Goal: Transaction & Acquisition: Purchase product/service

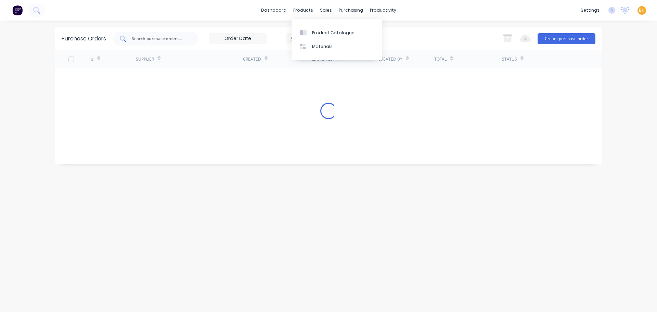
click at [163, 42] on div at bounding box center [156, 39] width 86 height 14
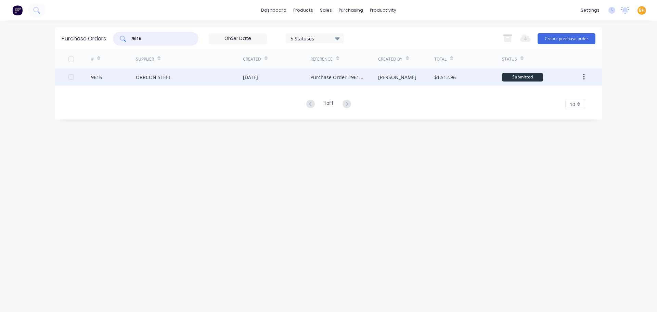
type input "9616"
click at [168, 76] on div "ORRCON STEEL" at bounding box center [153, 77] width 35 height 7
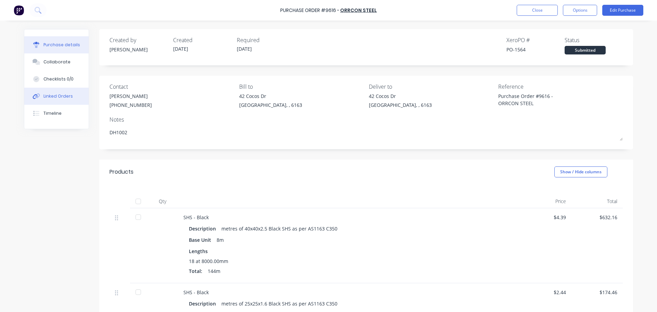
click at [58, 94] on div "Linked Orders" at bounding box center [57, 96] width 29 height 6
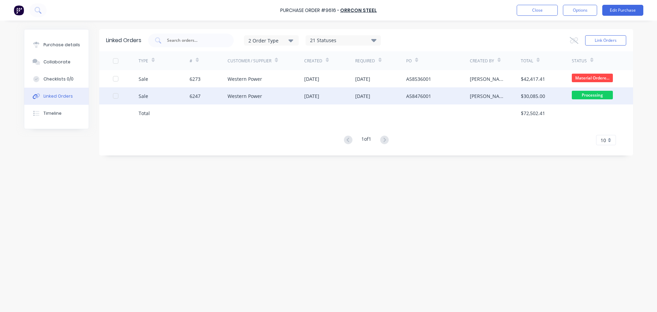
click at [212, 92] on div "6247" at bounding box center [209, 95] width 38 height 17
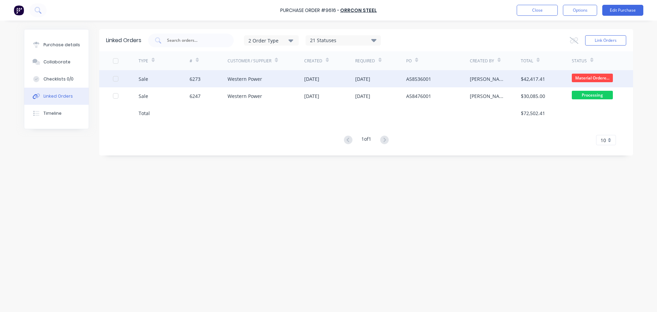
click at [242, 79] on div "Western Power" at bounding box center [245, 78] width 35 height 7
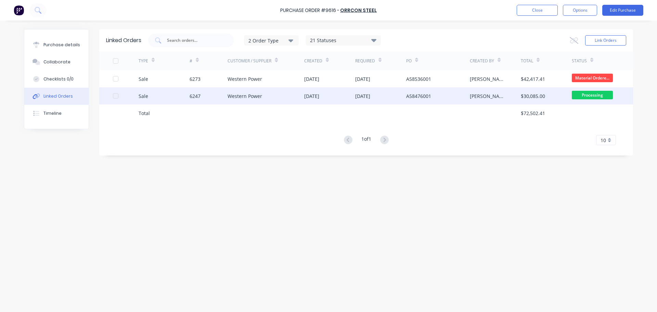
click at [229, 98] on div "Western Power" at bounding box center [245, 95] width 35 height 7
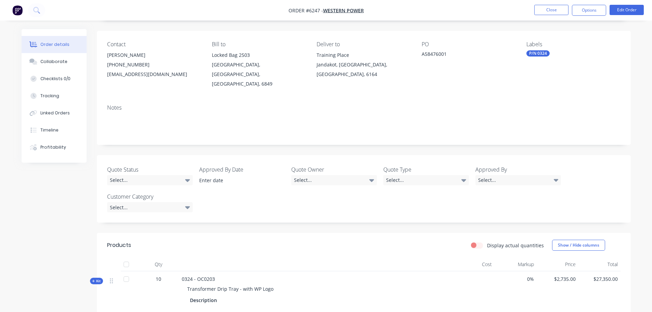
scroll to position [103, 0]
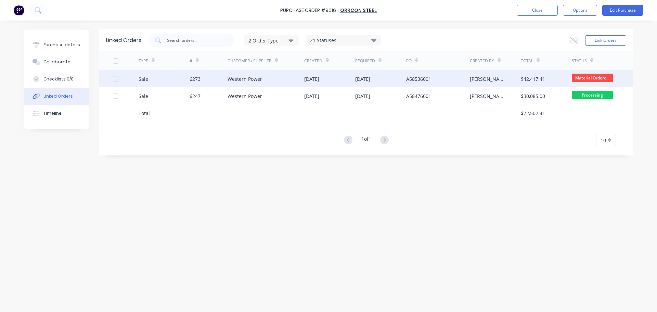
click at [215, 77] on div "6273" at bounding box center [209, 78] width 38 height 17
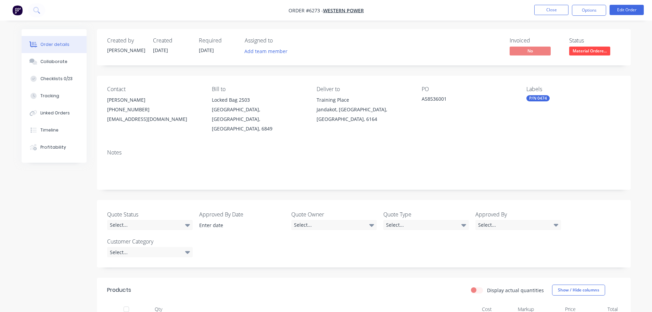
scroll to position [68, 0]
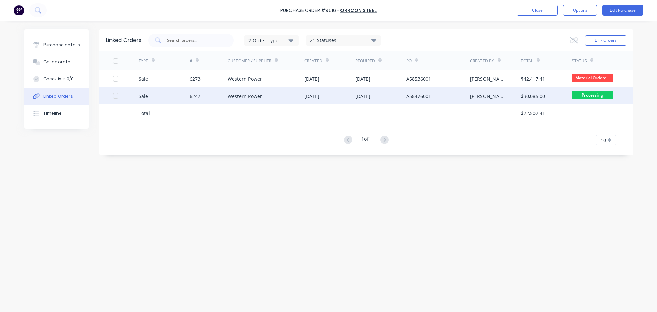
click at [232, 98] on div "Western Power" at bounding box center [245, 95] width 35 height 7
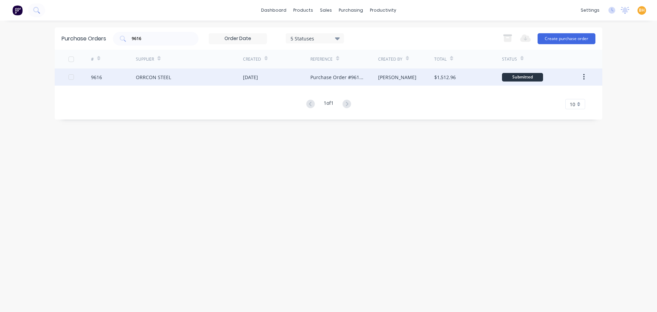
click at [126, 80] on div "9616" at bounding box center [113, 76] width 45 height 17
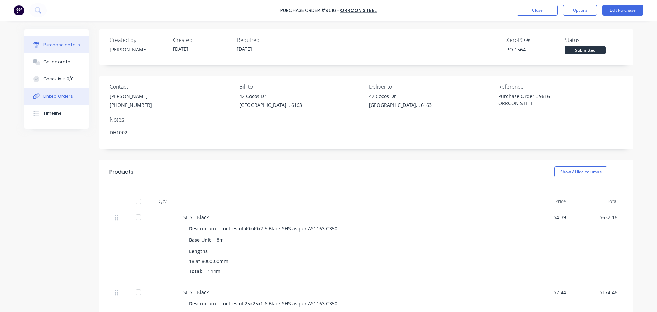
click at [62, 98] on div "Linked Orders" at bounding box center [57, 96] width 29 height 6
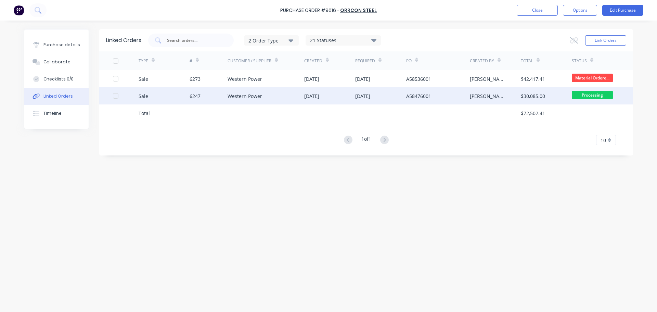
click at [231, 94] on div "Western Power" at bounding box center [245, 95] width 35 height 7
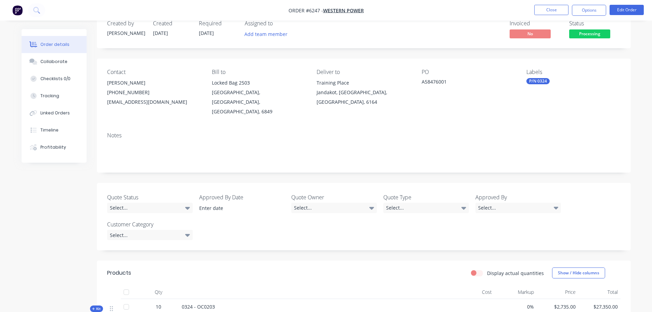
scroll to position [68, 0]
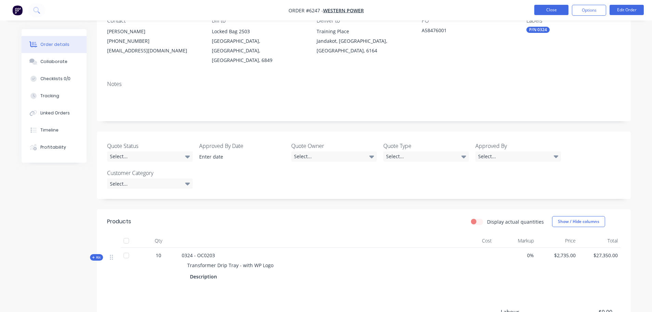
click at [547, 12] on button "Close" at bounding box center [551, 10] width 34 height 10
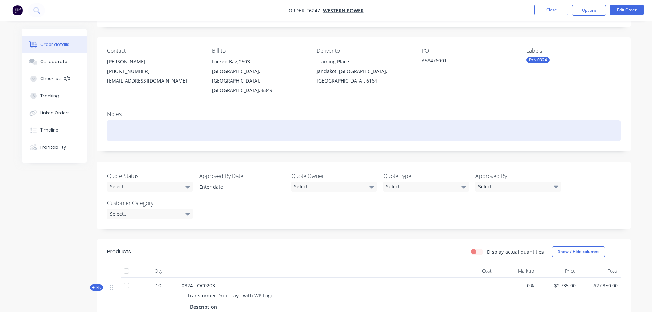
scroll to position [103, 0]
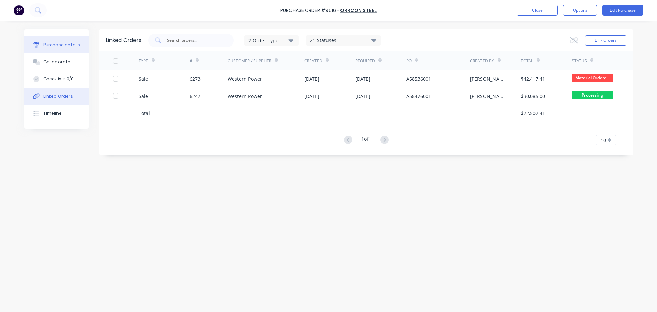
click at [64, 48] on button "Purchase details" at bounding box center [56, 44] width 64 height 17
type textarea "x"
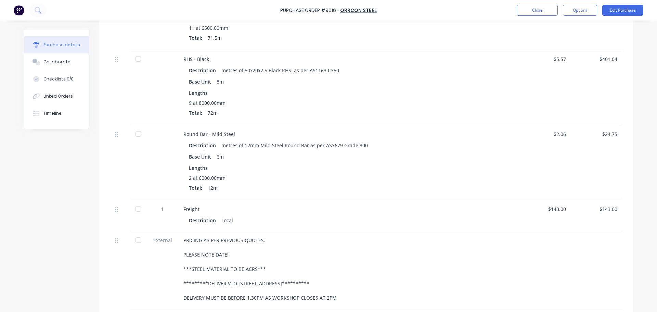
scroll to position [274, 0]
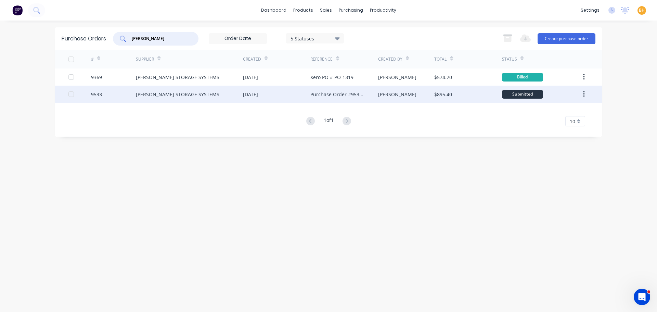
type input "abbott"
click at [173, 91] on div "[PERSON_NAME] STORAGE SYSTEMS" at bounding box center [178, 94] width 84 height 7
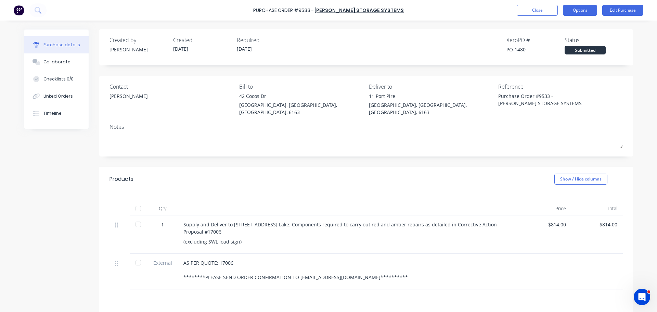
click at [581, 8] on button "Options" at bounding box center [580, 10] width 34 height 11
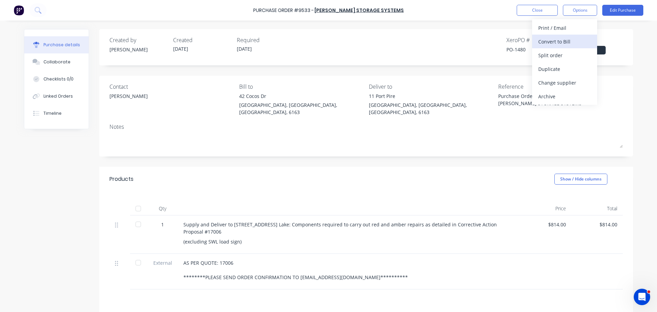
click at [554, 38] on div "Convert to Bill" at bounding box center [565, 42] width 53 height 10
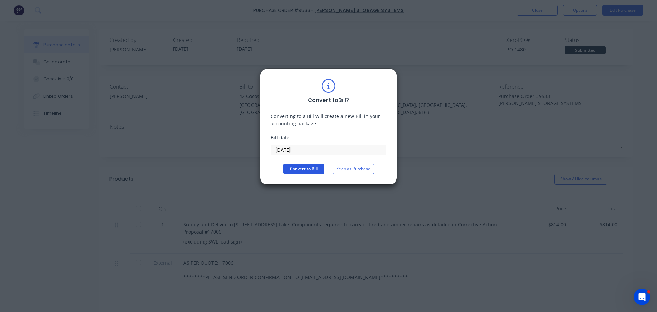
click at [298, 172] on button "Convert to Bill" at bounding box center [304, 169] width 41 height 10
type textarea "x"
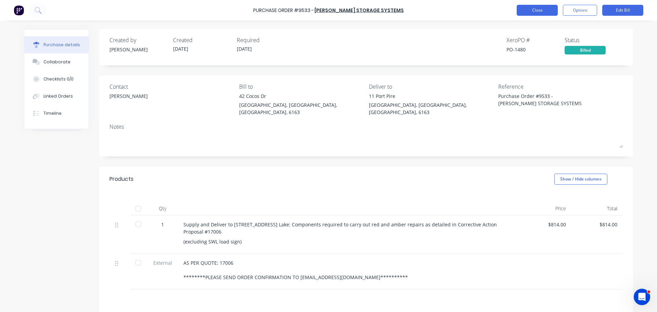
click at [541, 12] on button "Close" at bounding box center [537, 10] width 41 height 11
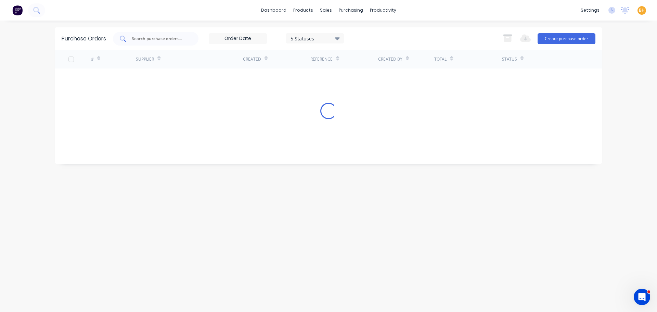
click at [153, 38] on input "text" at bounding box center [159, 38] width 57 height 7
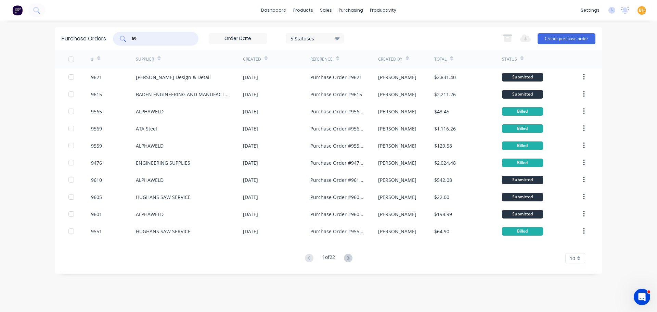
type input "6"
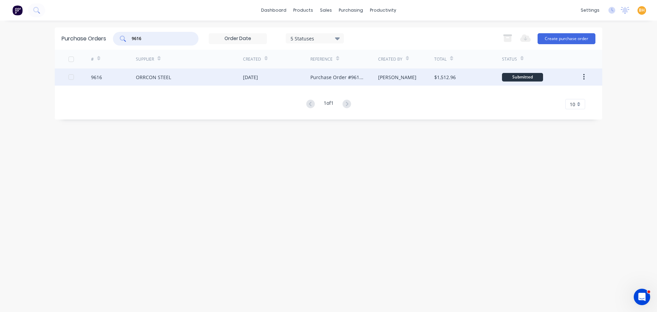
type input "9616"
click at [185, 77] on div "ORRCON STEEL" at bounding box center [189, 76] width 107 height 17
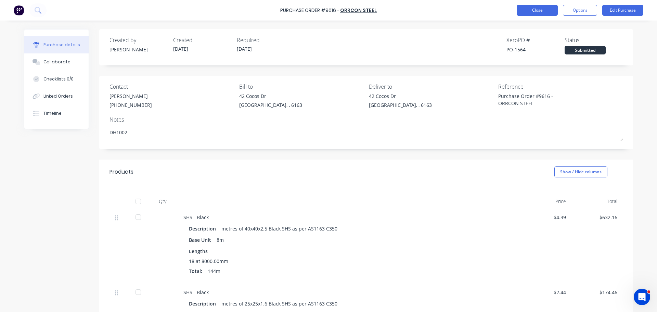
click at [552, 13] on button "Close" at bounding box center [537, 10] width 41 height 11
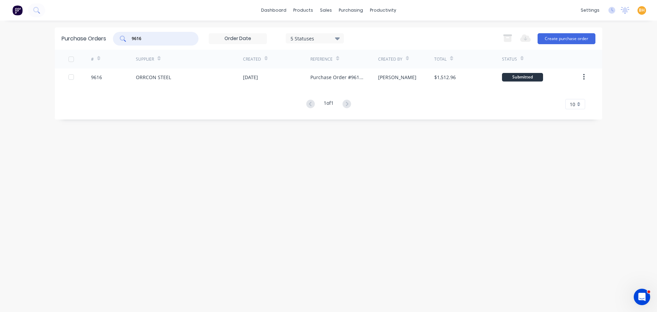
click at [160, 40] on input "9616" at bounding box center [159, 38] width 57 height 7
click at [146, 38] on input "9616" at bounding box center [159, 38] width 57 height 7
type input "9"
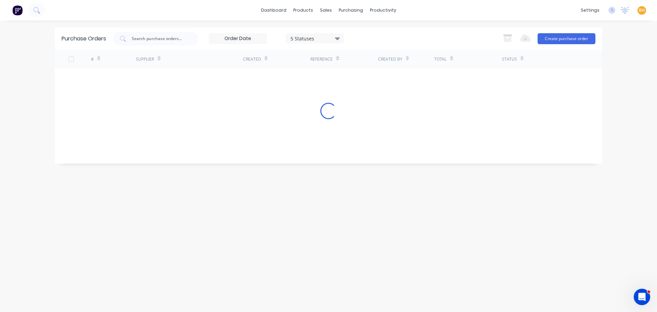
click at [18, 65] on div "dashboard products sales purchasing productivity dashboard products Product Cat…" at bounding box center [328, 156] width 657 height 312
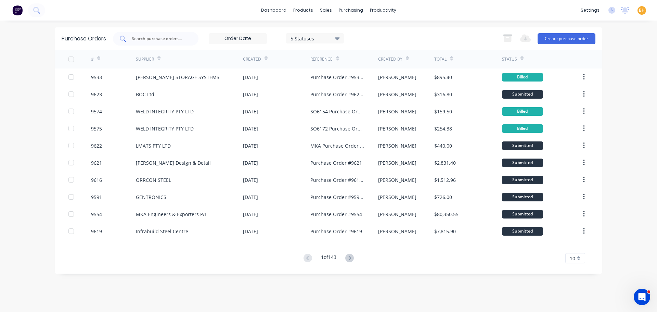
click at [154, 37] on input "text" at bounding box center [159, 38] width 57 height 7
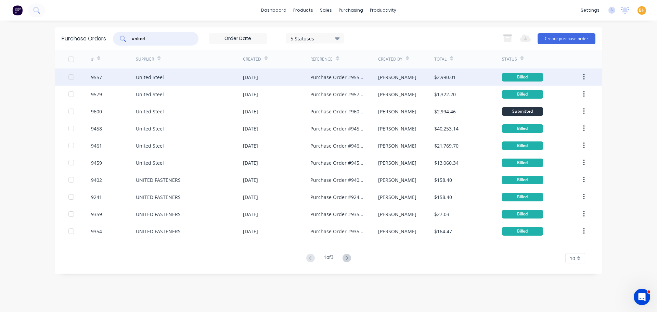
type input "united"
click at [162, 79] on div "United Steel" at bounding box center [150, 77] width 28 height 7
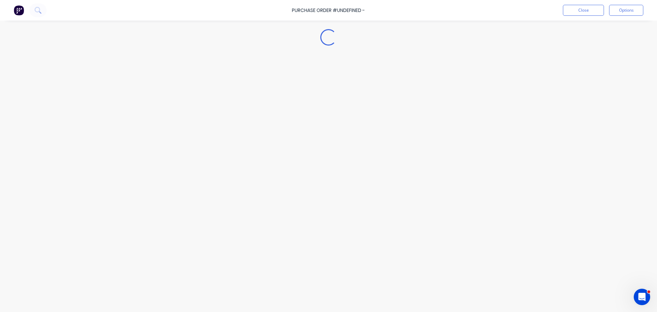
type textarea "x"
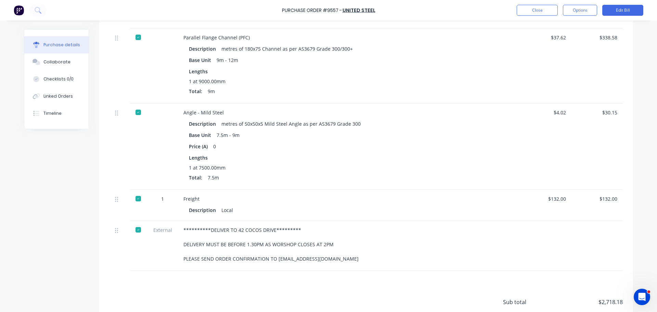
scroll to position [274, 0]
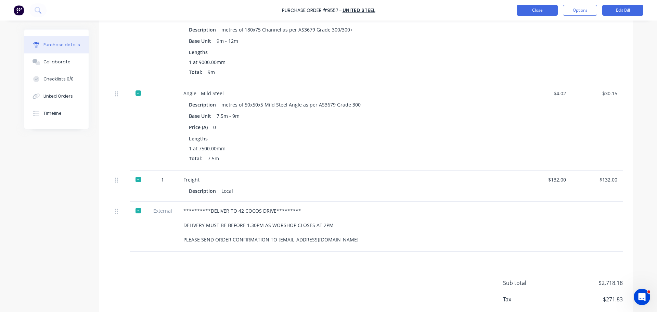
click at [545, 12] on button "Close" at bounding box center [537, 10] width 41 height 11
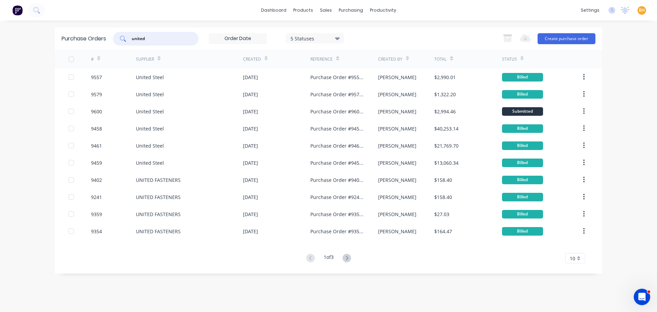
click at [171, 40] on input "united" at bounding box center [159, 38] width 57 height 7
type input "u"
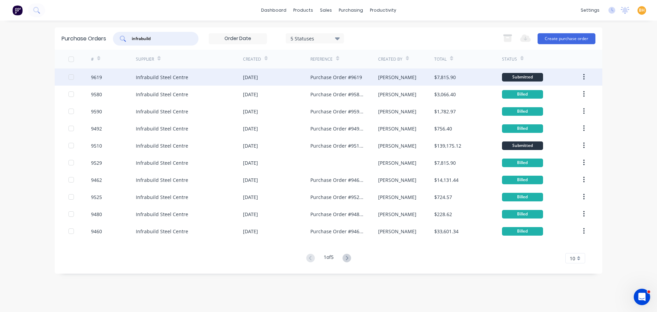
type input "infrabuild"
click at [173, 84] on div "Infrabuild Steel Centre" at bounding box center [189, 76] width 107 height 17
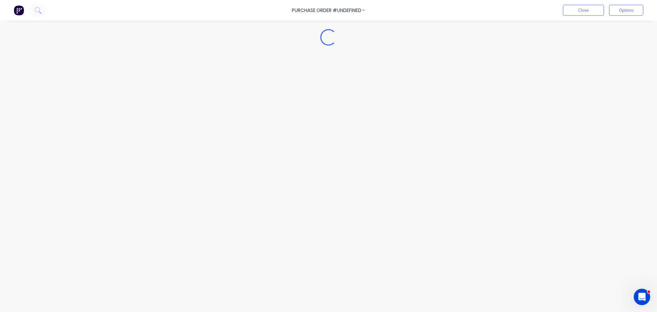
type textarea "x"
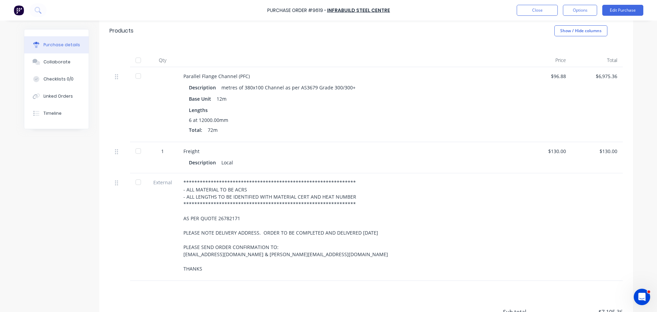
scroll to position [171, 0]
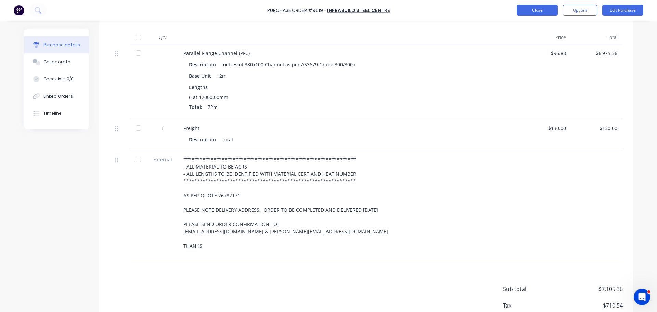
click at [534, 10] on button "Close" at bounding box center [537, 10] width 41 height 11
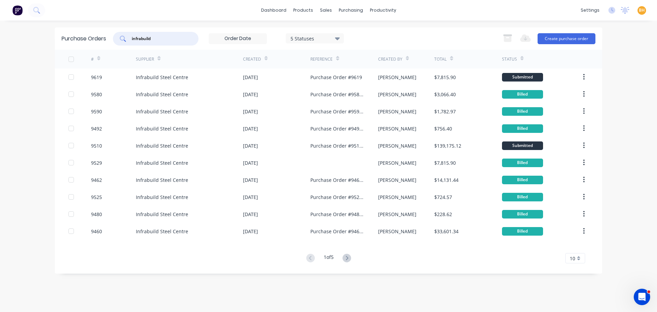
click at [162, 37] on input "infrabuild" at bounding box center [159, 38] width 57 height 7
type input "i"
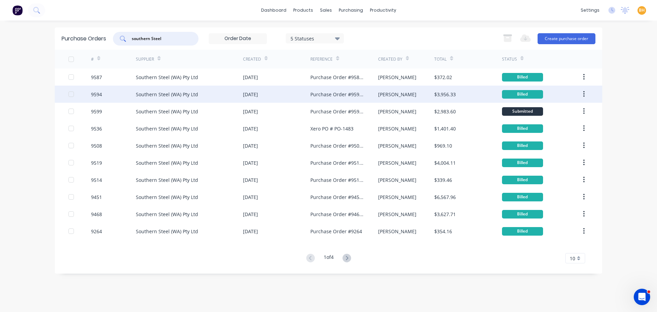
type input "southern Steel"
click at [175, 93] on div "Southern Steel (WA) Pty Ltd" at bounding box center [167, 94] width 62 height 7
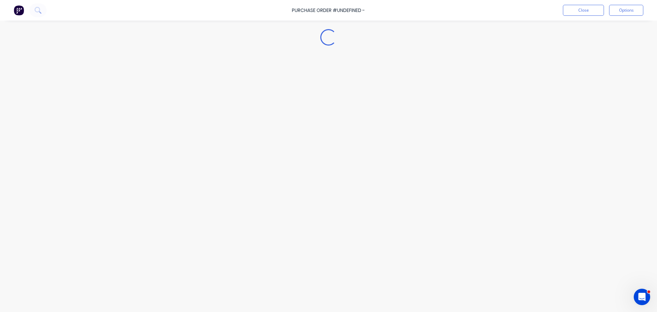
type textarea "x"
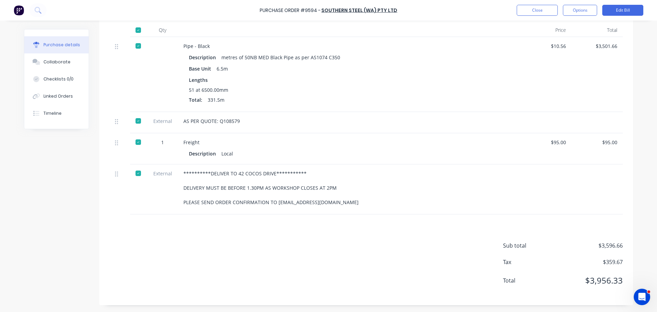
scroll to position [34, 0]
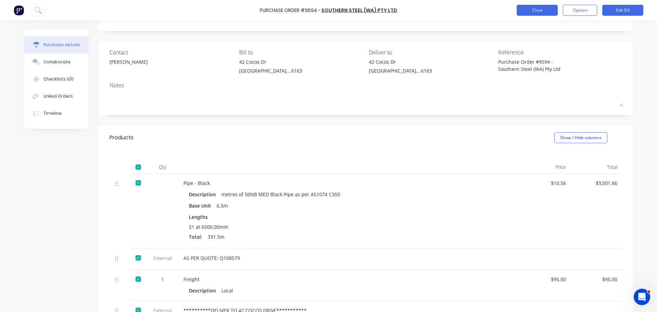
click at [533, 10] on button "Close" at bounding box center [537, 10] width 41 height 11
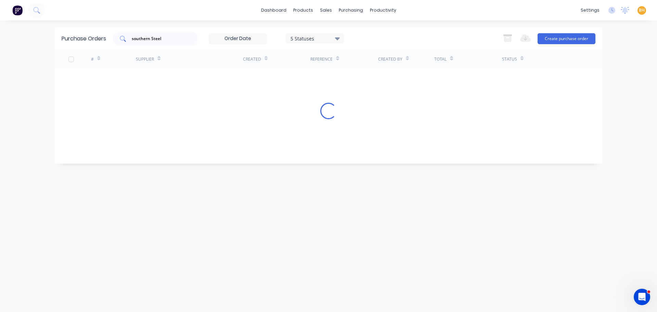
click at [171, 39] on input "southern Steel" at bounding box center [159, 38] width 57 height 7
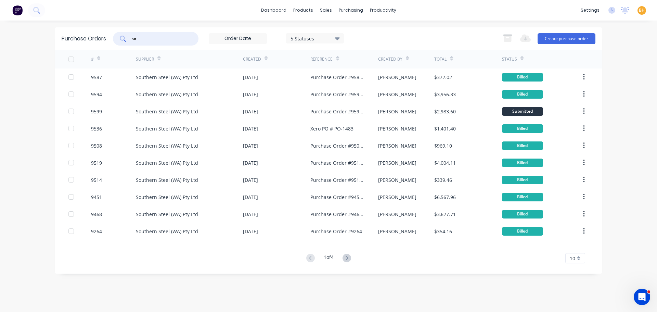
type input "s"
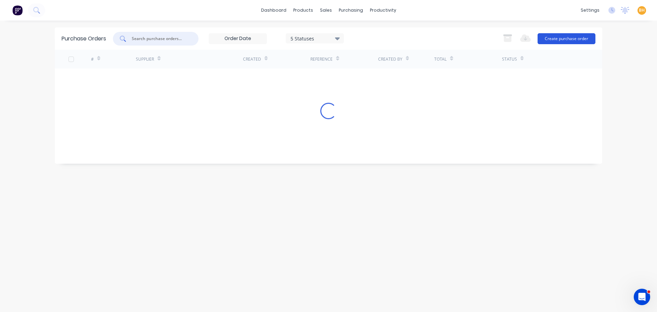
click at [577, 35] on button "Create purchase order" at bounding box center [567, 38] width 58 height 11
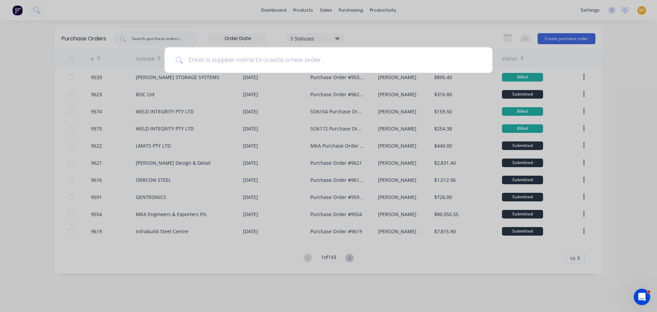
click at [209, 59] on input at bounding box center [332, 60] width 299 height 26
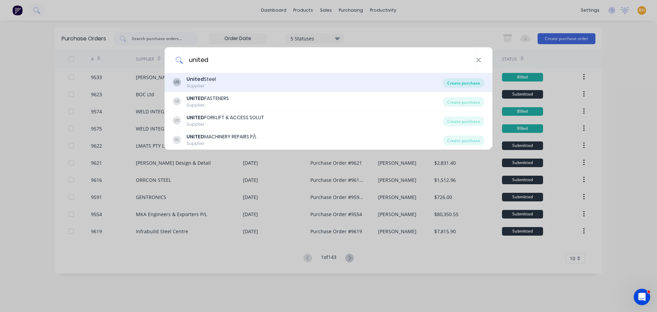
type input "united"
click at [465, 79] on div "Create purchase" at bounding box center [463, 83] width 41 height 10
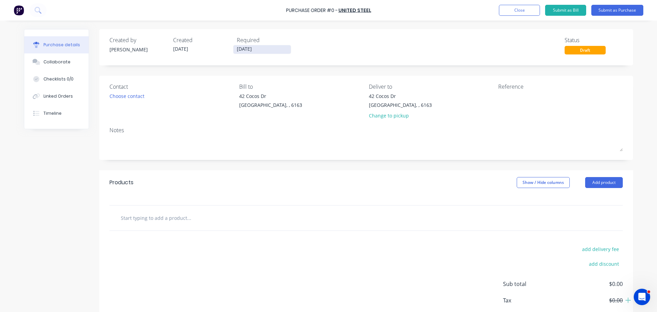
click at [255, 49] on input "03/09/25" at bounding box center [263, 49] width 58 height 9
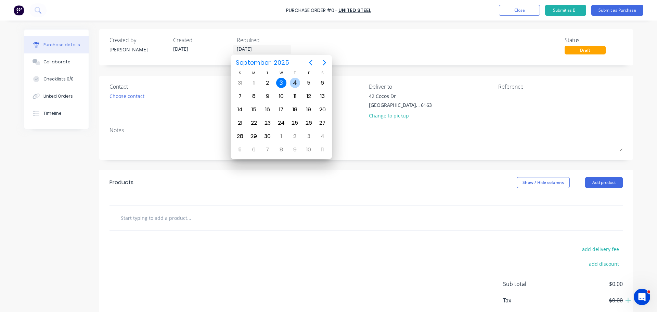
click at [301, 81] on div "4" at bounding box center [295, 82] width 14 height 13
type input "04/09/25"
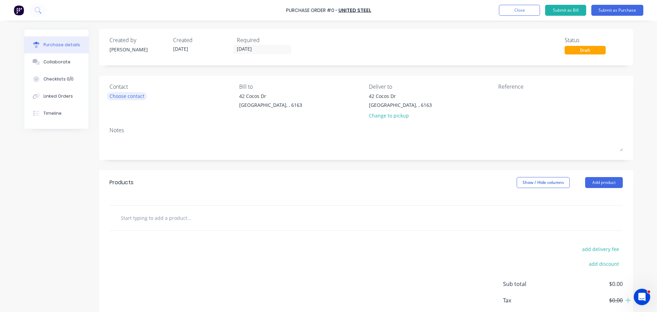
click at [128, 99] on div "Choose contact" at bounding box center [127, 95] width 35 height 7
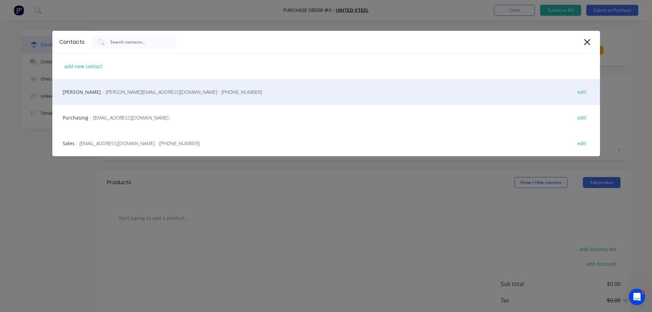
click at [105, 92] on span "- julie.roli@unitedsteel.com.au - (08) 9359 8900" at bounding box center [182, 91] width 159 height 7
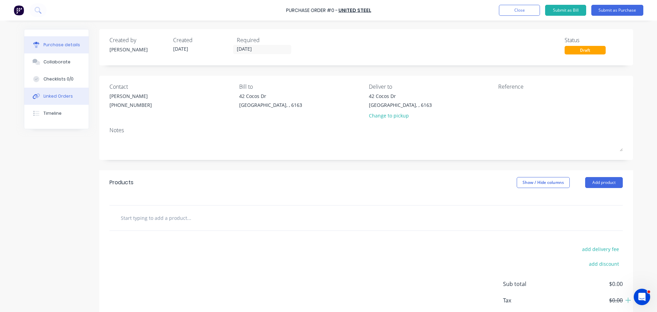
click at [50, 92] on button "Linked Orders" at bounding box center [56, 96] width 64 height 17
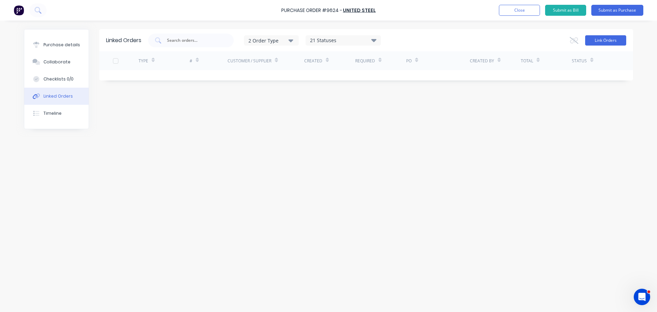
click at [607, 39] on button "Link Orders" at bounding box center [605, 40] width 41 height 10
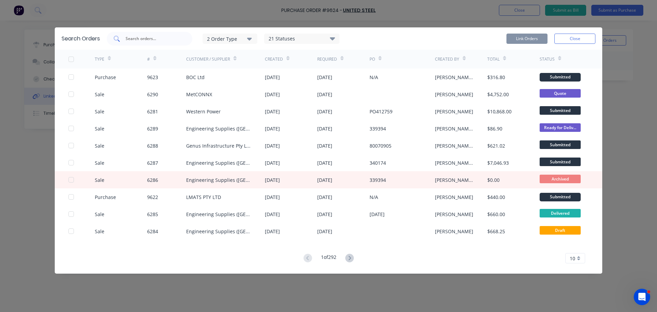
click at [132, 36] on div at bounding box center [150, 39] width 86 height 14
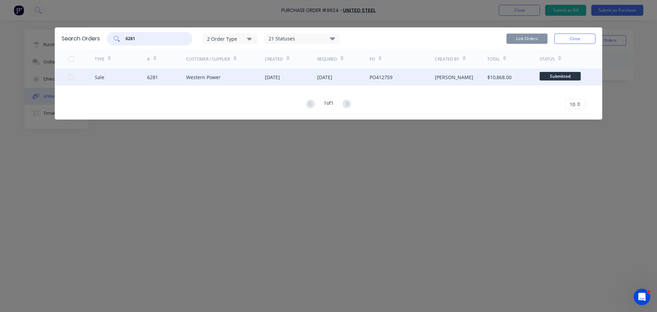
click at [69, 76] on div at bounding box center [71, 77] width 14 height 14
type input "6281"
click at [524, 37] on button "Link Orders" at bounding box center [527, 39] width 41 height 10
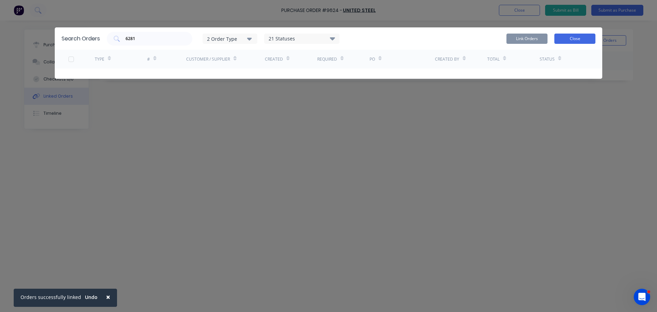
click at [580, 40] on button "Close" at bounding box center [575, 39] width 41 height 10
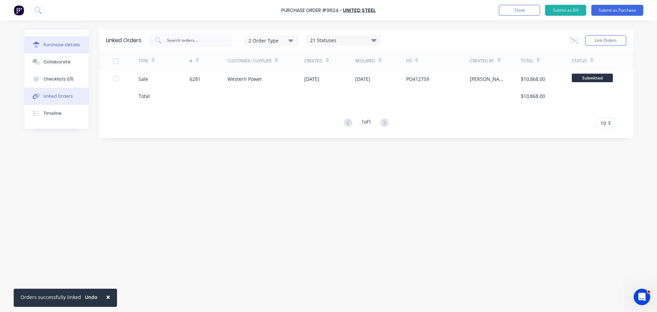
click at [60, 51] on button "Purchase details" at bounding box center [56, 44] width 64 height 17
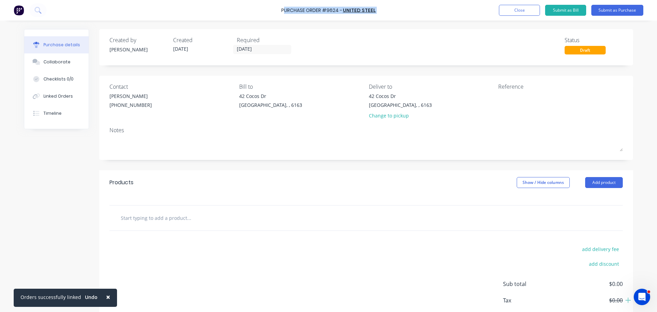
click at [285, 10] on div "Purchase Order #9624 - United Steel Add product Close Submit as Bill Submit as …" at bounding box center [328, 10] width 657 height 21
click at [274, 11] on div "Purchase Order #9624 - United Steel Add product Close Submit as Bill Submit as …" at bounding box center [328, 10] width 657 height 21
drag, startPoint x: 278, startPoint y: 9, endPoint x: 283, endPoint y: 10, distance: 4.7
click at [283, 10] on div "Purchase Order #9624 - United Steel Add product Close Submit as Bill Submit as …" at bounding box center [328, 10] width 657 height 21
copy div "Purchase Order #9624 - United Steel Add product Close Submit as Bill Submit as …"
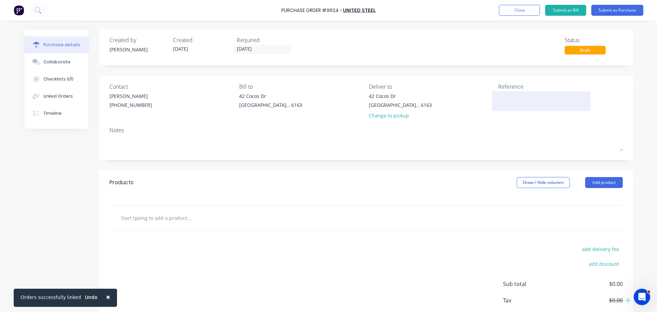
click at [499, 96] on textarea at bounding box center [542, 99] width 86 height 15
paste textarea "Purchase Order #9624 - United Steel"
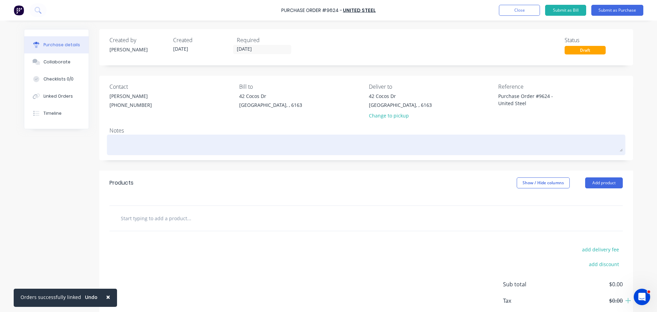
type textarea "Purchase Order #9624 - United Steel"
type textarea "x"
type textarea "Purchase Order #9624 - United Steel"
drag, startPoint x: 427, startPoint y: 141, endPoint x: 420, endPoint y: 146, distance: 7.9
click at [427, 141] on textarea at bounding box center [367, 143] width 514 height 15
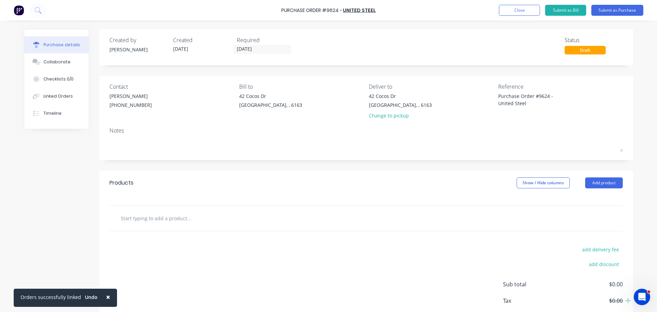
click at [180, 214] on input "text" at bounding box center [189, 218] width 137 height 14
type textarea "x"
type input "1"
type textarea "x"
type input "12"
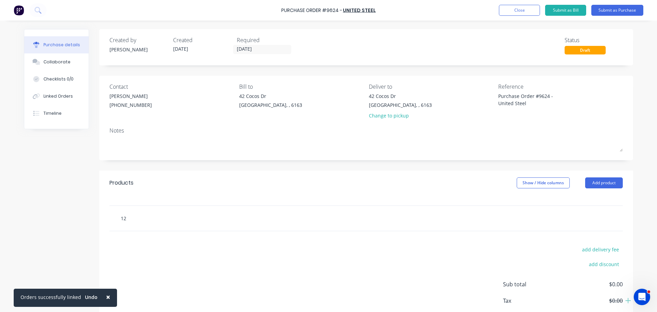
type textarea "x"
type input "125"
type textarea "x"
type input "125x"
type textarea "x"
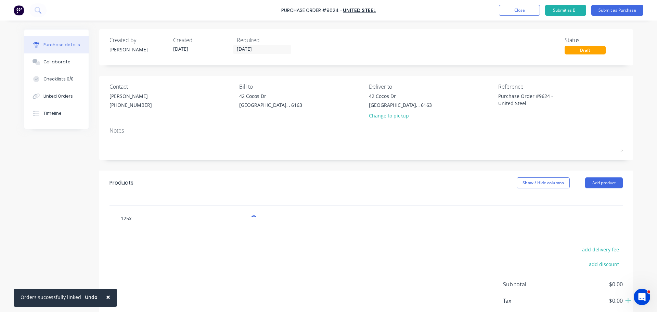
type input "125x1"
type textarea "x"
type input "125x12"
type textarea "x"
type input "125x125"
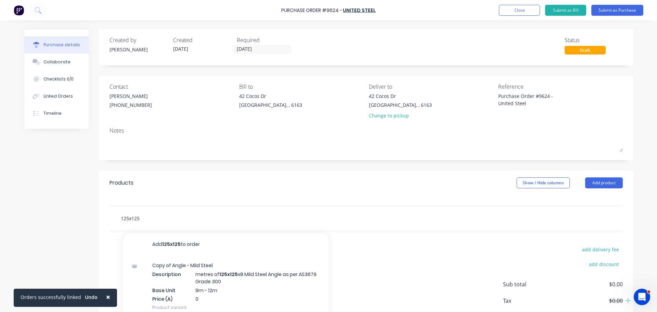
type textarea "x"
type input "125x125x"
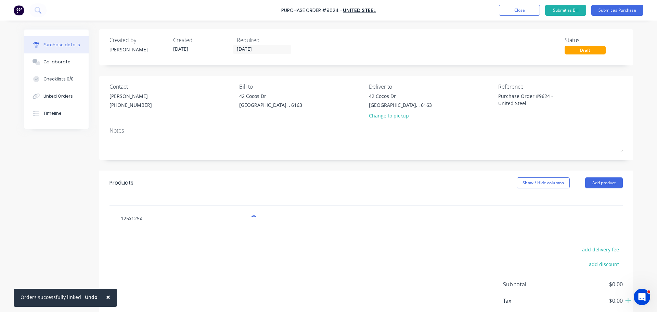
type textarea "x"
type input "125x125x5"
type textarea "x"
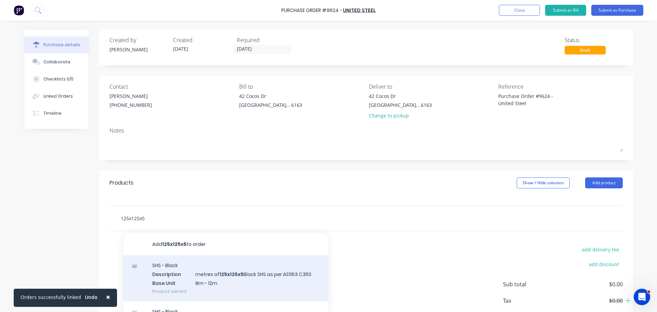
type input "125x125x5"
click at [250, 277] on div "SHS - Black Description metres of 125x125x5 Black SHS as per AS1163 C350 Base U…" at bounding box center [225, 278] width 205 height 46
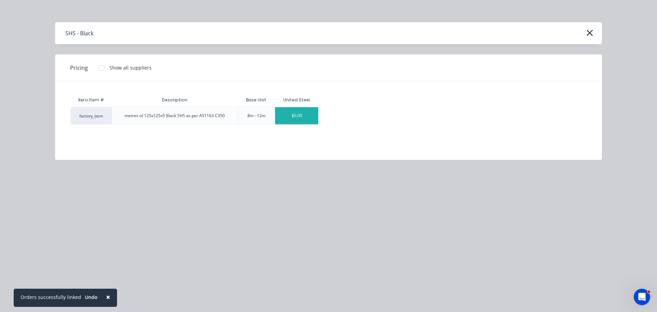
click at [300, 116] on div "$0.00" at bounding box center [296, 115] width 43 height 17
type textarea "x"
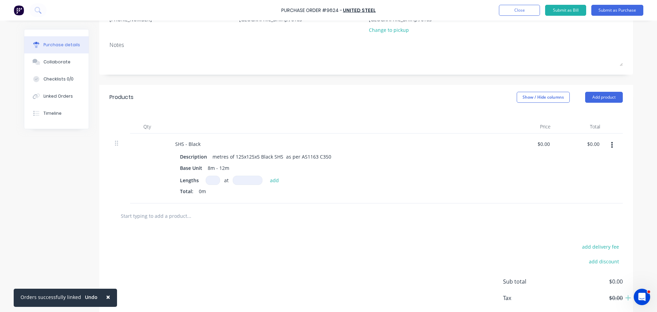
scroll to position [103, 0]
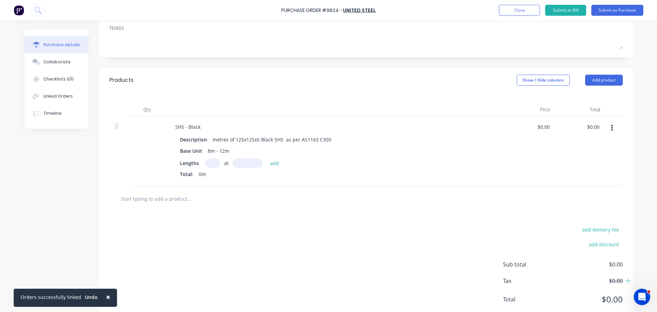
click at [209, 164] on input at bounding box center [213, 163] width 14 height 9
type textarea "x"
type input "1"
type textarea "x"
type input "1"
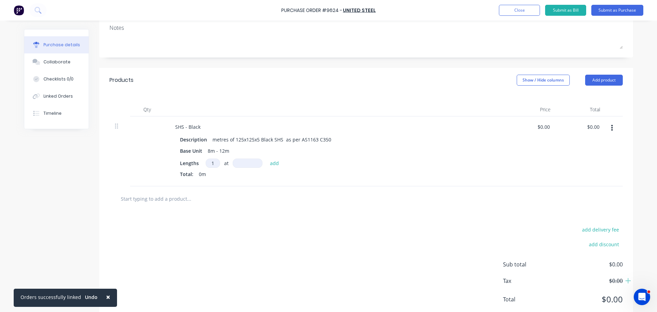
click at [241, 165] on input at bounding box center [248, 163] width 30 height 9
type textarea "x"
type input "8"
type textarea "x"
type input "80"
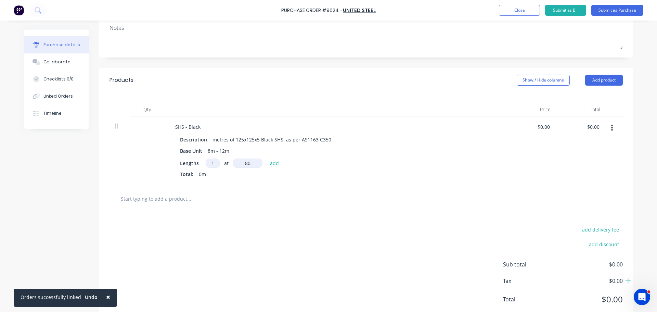
type textarea "x"
type input "800"
type textarea "x"
type input "8000"
type textarea "x"
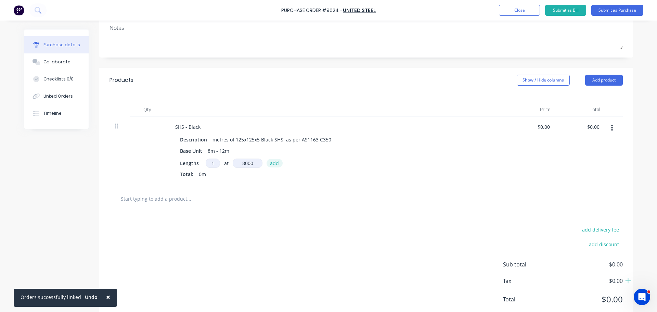
type input "8000mm"
click at [268, 162] on button "add" at bounding box center [275, 163] width 16 height 8
type textarea "x"
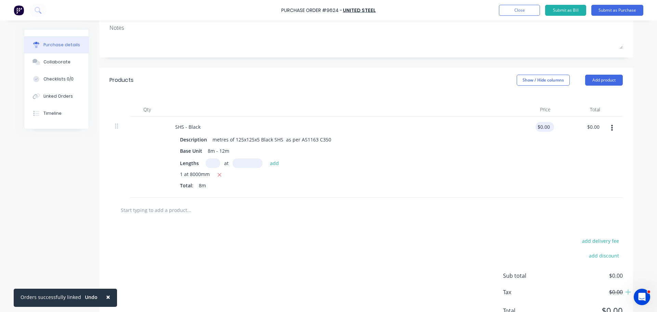
type textarea "x"
click at [546, 128] on input "0" at bounding box center [544, 127] width 16 height 10
type input "262.00"
type textarea "x"
type input "$262.00"
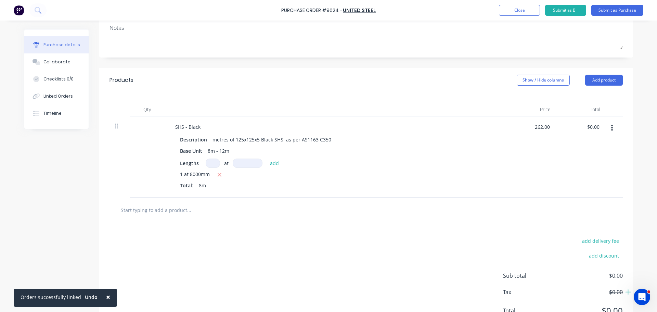
type input "2096.00"
type textarea "x"
click at [599, 127] on input "2096.00" at bounding box center [590, 127] width 21 height 10
type input "2"
type input "262.00"
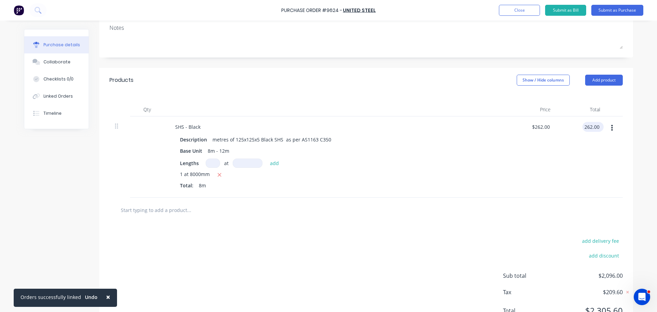
type textarea "x"
type input "$32.75"
type input "$262.00"
click at [510, 171] on div "$32.75 $32.75" at bounding box center [532, 156] width 50 height 81
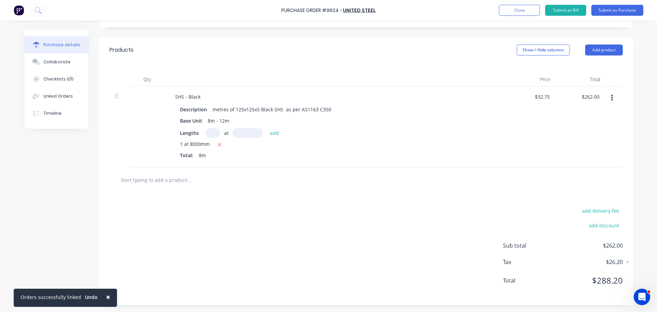
click at [154, 180] on input "text" at bounding box center [189, 180] width 137 height 14
type textarea "x"
type input "2"
type textarea "x"
type input "20"
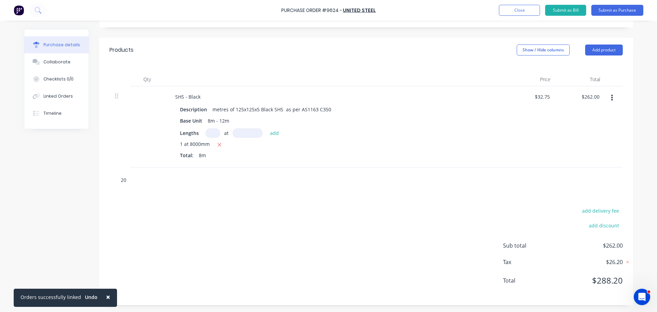
type textarea "x"
type input "20m"
type textarea "x"
type input "20mm"
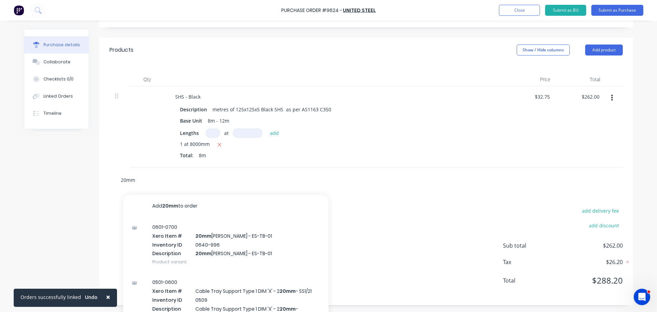
type textarea "x"
type input "20mm"
type textarea "x"
type input "20mm r"
type textarea "x"
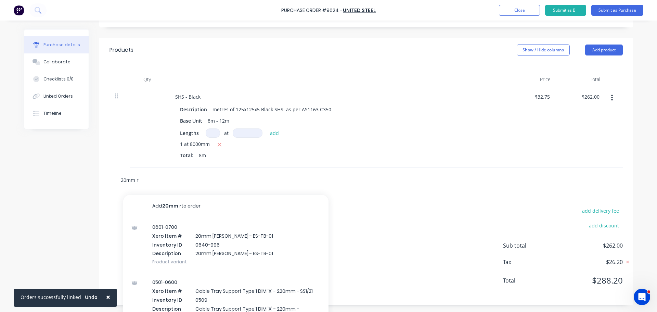
type input "20mm rn"
type textarea "x"
type input "20mm rnd"
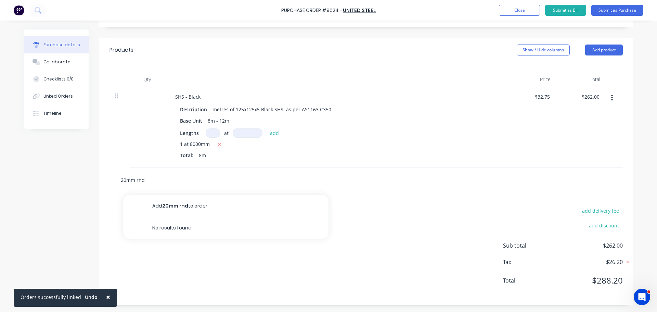
type textarea "x"
type input "20mm rn"
type textarea "x"
type input "20mm r"
type textarea "x"
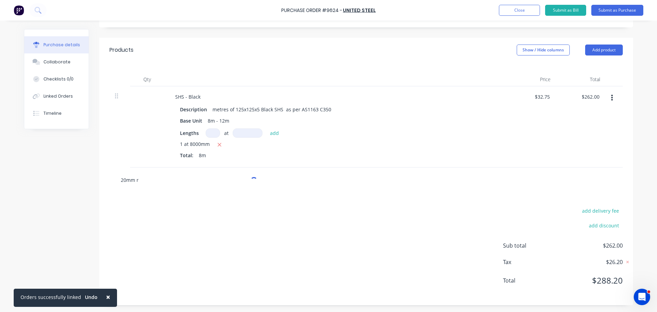
type input "20mm"
type textarea "x"
type input "20mm b"
type textarea "x"
type input "20mm ba"
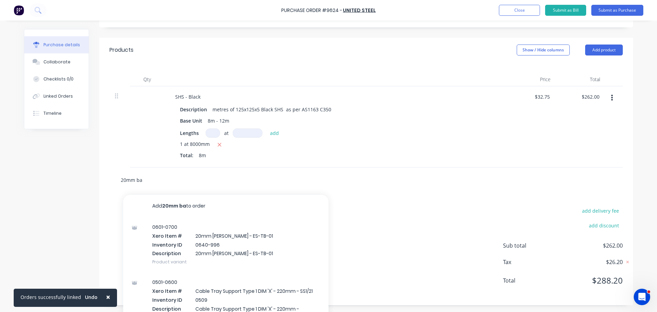
type textarea "x"
type input "20mm bar"
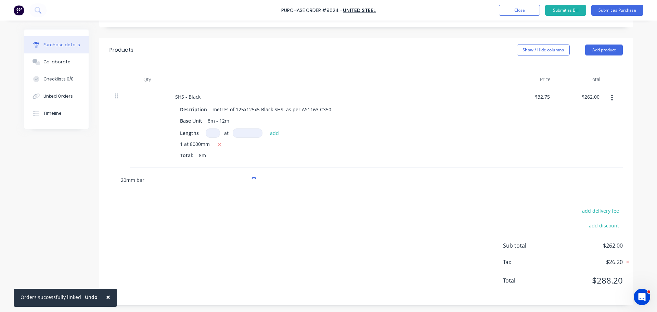
type textarea "x"
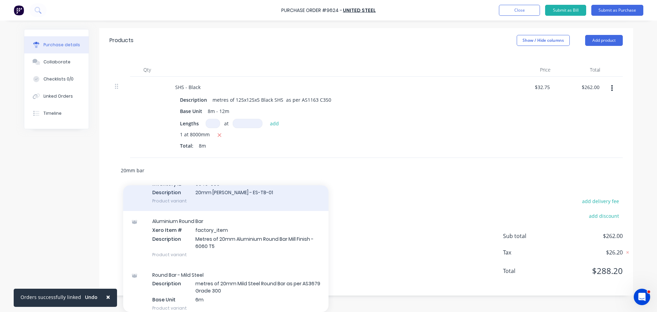
scroll to position [68, 0]
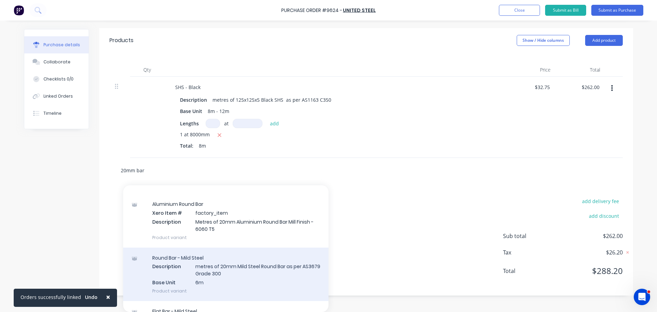
type input "20mm bar"
click at [222, 273] on div "Round Bar - Mild Steel Description metres of 20mm Mild Steel Round Bar as per A…" at bounding box center [225, 274] width 205 height 53
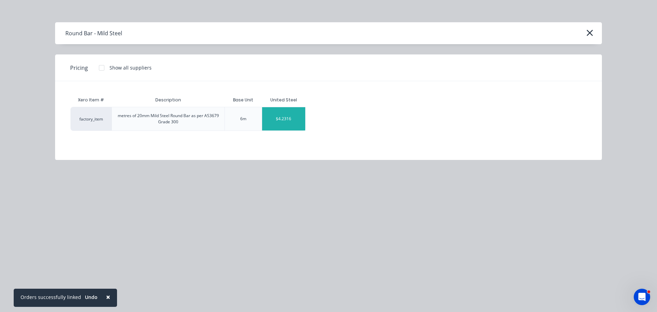
click at [291, 115] on div "$4.2316" at bounding box center [283, 118] width 43 height 23
type textarea "x"
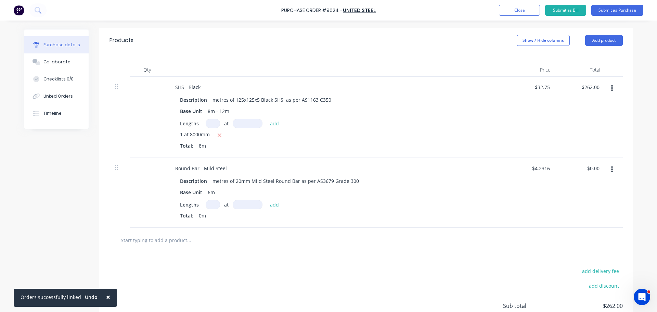
scroll to position [142, 0]
click at [211, 205] on input at bounding box center [213, 204] width 14 height 9
type textarea "x"
type input "1"
type textarea "x"
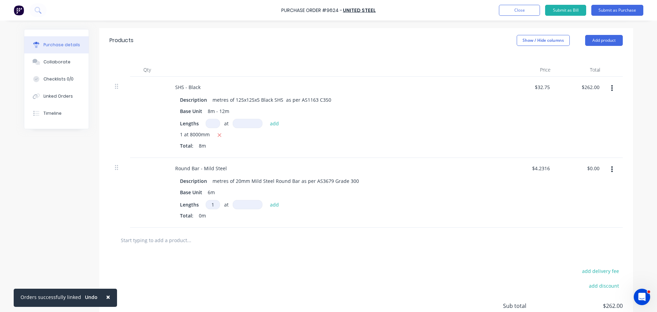
type input "1"
click at [237, 204] on input at bounding box center [248, 204] width 30 height 9
type textarea "x"
type input "6"
type textarea "x"
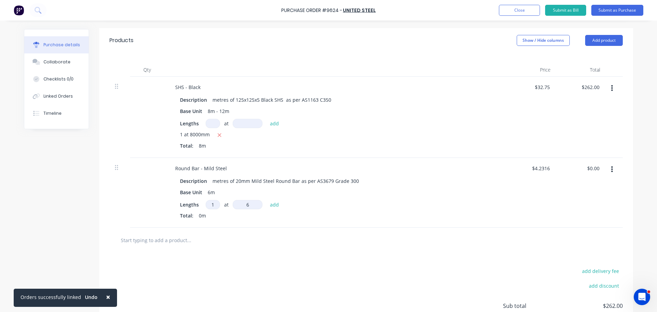
type input "60"
type textarea "x"
type input "600"
type textarea "x"
type input "6000"
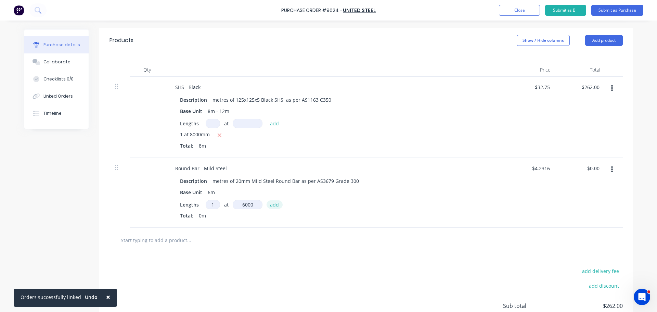
type textarea "x"
type input "6000mm"
click at [272, 203] on button "add" at bounding box center [275, 204] width 16 height 8
type textarea "x"
type input "$25.39"
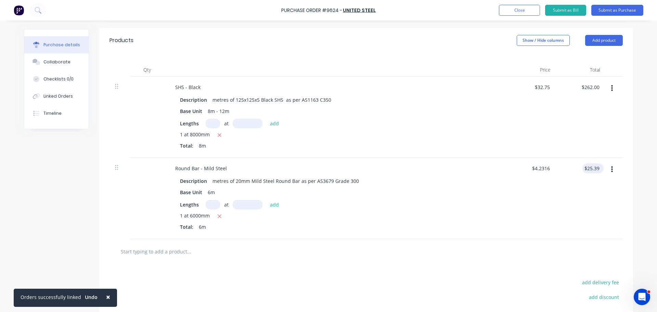
click at [600, 168] on div "$25.39 $25.39" at bounding box center [593, 168] width 21 height 10
type textarea "x"
click at [599, 168] on input "25.39" at bounding box center [593, 168] width 16 height 10
type input "2"
type input "23.00"
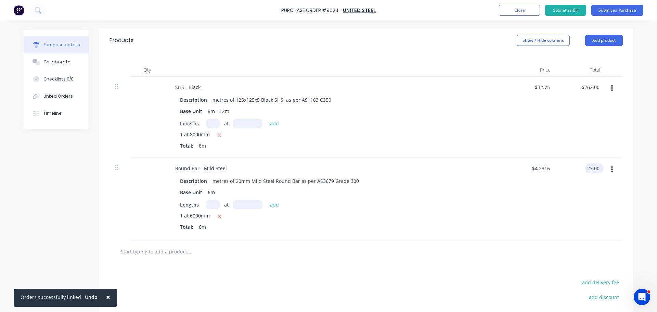
type textarea "x"
type input "$3.8333"
type input "$23.00"
click at [582, 189] on div "$23.00 $23.00" at bounding box center [581, 198] width 50 height 81
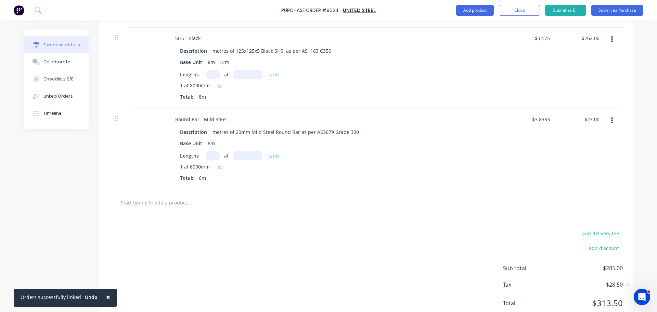
scroll to position [214, 0]
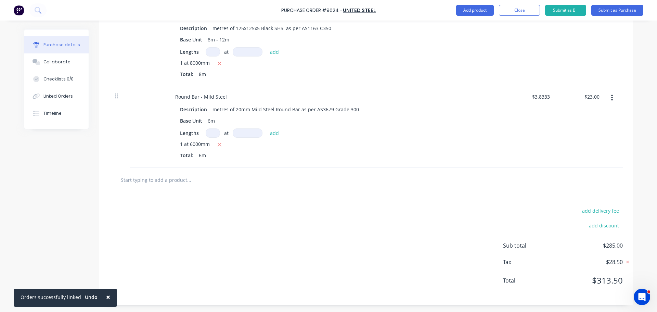
click at [176, 178] on input "text" at bounding box center [189, 180] width 137 height 14
type textarea "x"
type input "f"
type textarea "x"
type input "fr"
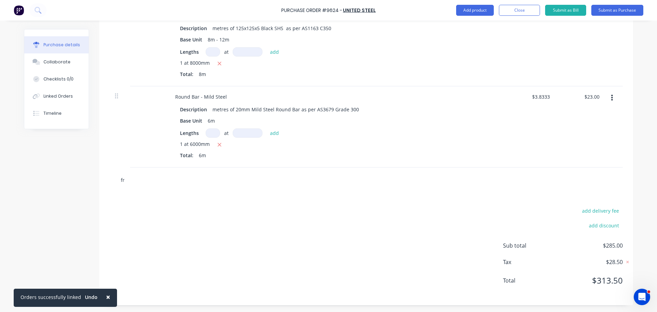
type textarea "x"
type input "fre"
type textarea "x"
type input "frei"
type textarea "x"
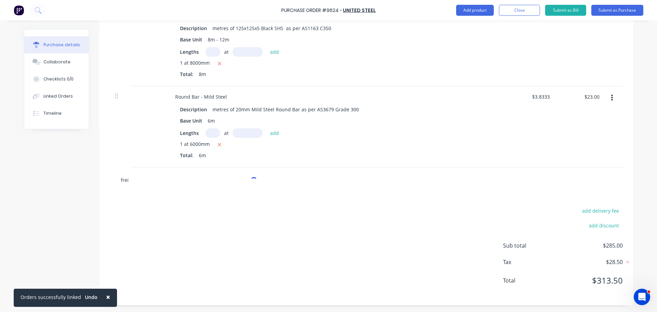
type input "freig"
type textarea "x"
type input "freigh"
type textarea "x"
type input "freight"
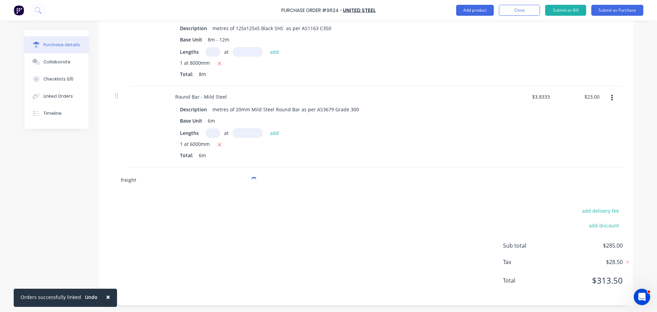
type textarea "x"
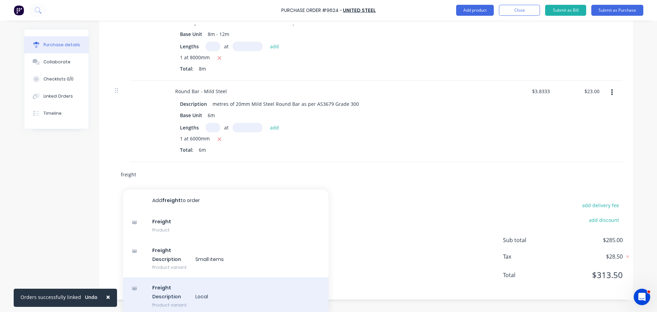
scroll to position [223, 0]
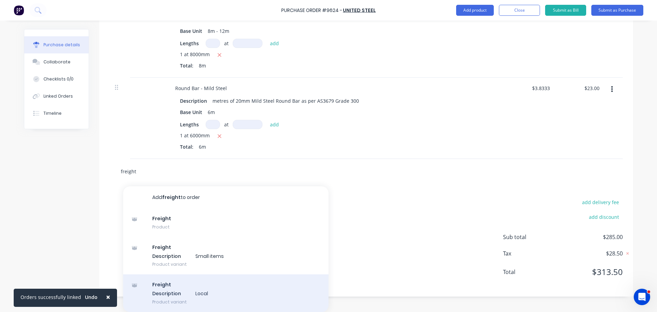
type input "freight"
click at [187, 290] on div "Freight Description Local Product variant" at bounding box center [225, 293] width 205 height 38
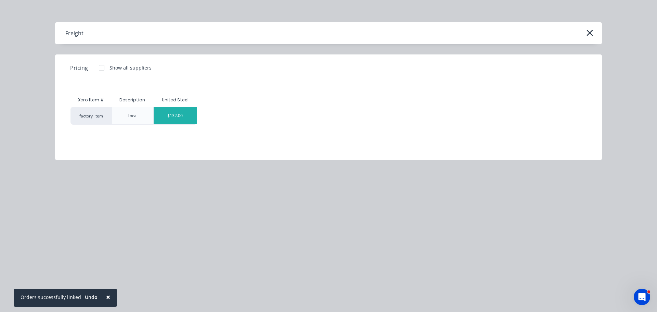
click at [174, 111] on div "$132.00" at bounding box center [175, 115] width 43 height 17
type textarea "x"
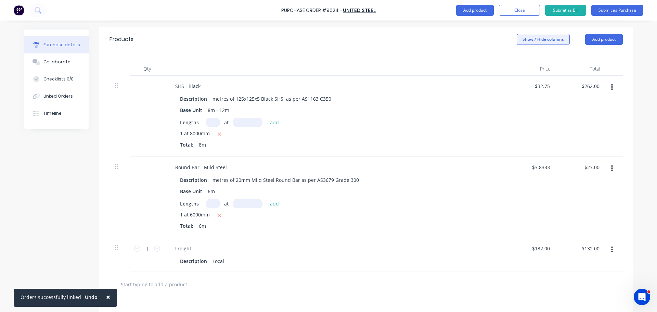
scroll to position [103, 0]
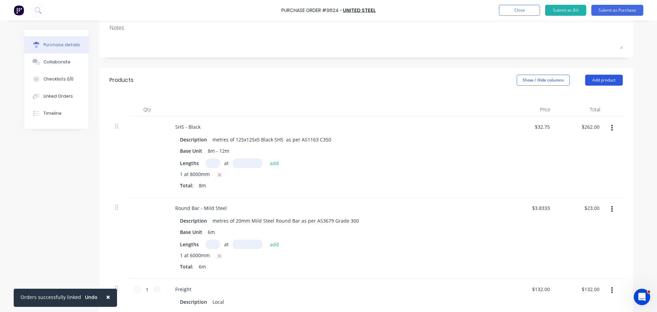
click at [609, 79] on button "Add product" at bounding box center [604, 80] width 38 height 11
click at [581, 167] on div "Notes (External)" at bounding box center [590, 166] width 53 height 10
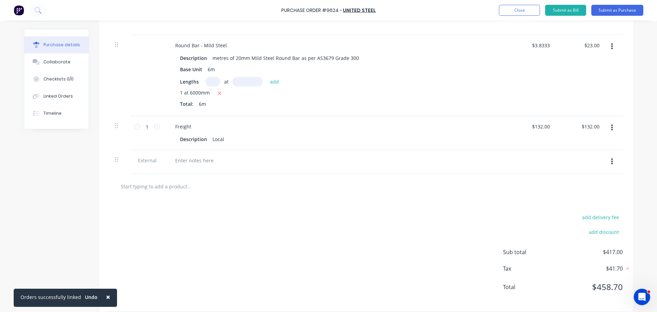
scroll to position [272, 0]
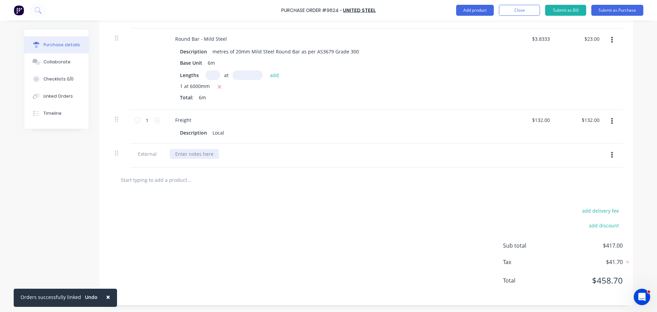
type textarea "x"
click at [196, 153] on div at bounding box center [194, 154] width 49 height 10
paste div
click at [177, 155] on div at bounding box center [175, 154] width 11 height 10
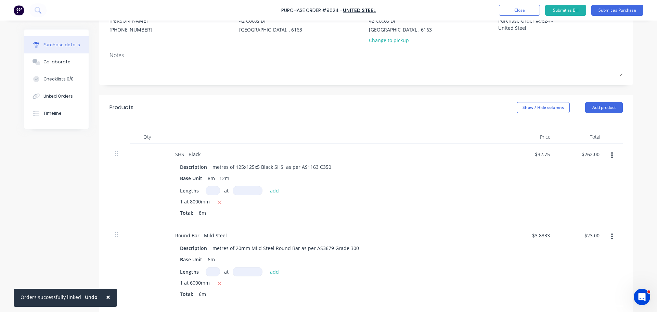
scroll to position [0, 0]
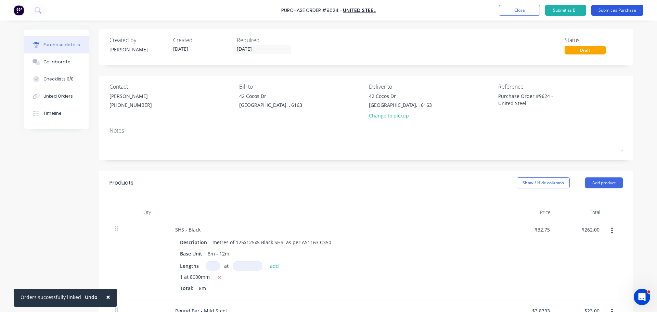
click at [627, 12] on button "Submit as Purchase" at bounding box center [618, 10] width 52 height 11
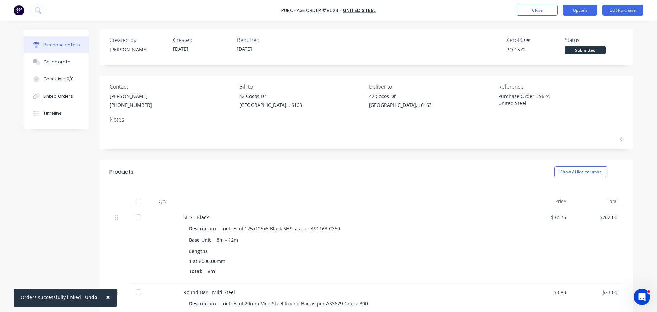
click at [575, 12] on button "Options" at bounding box center [580, 10] width 34 height 11
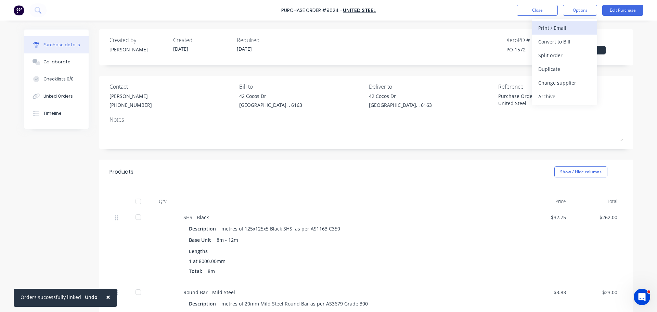
click at [554, 29] on div "Print / Email" at bounding box center [565, 28] width 53 height 10
click at [555, 39] on div "With pricing" at bounding box center [565, 42] width 53 height 10
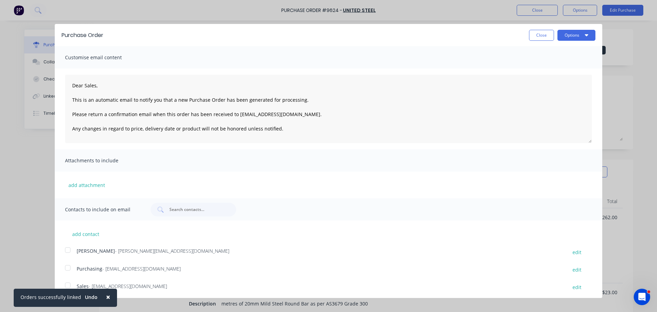
scroll to position [2, 0]
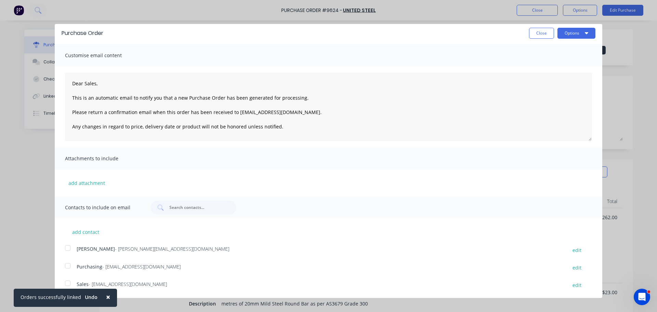
click at [70, 266] on div at bounding box center [68, 266] width 14 height 14
click at [68, 250] on div at bounding box center [68, 248] width 14 height 14
click at [577, 32] on button "Options" at bounding box center [577, 33] width 38 height 11
click at [546, 67] on div "Email" at bounding box center [563, 64] width 53 height 10
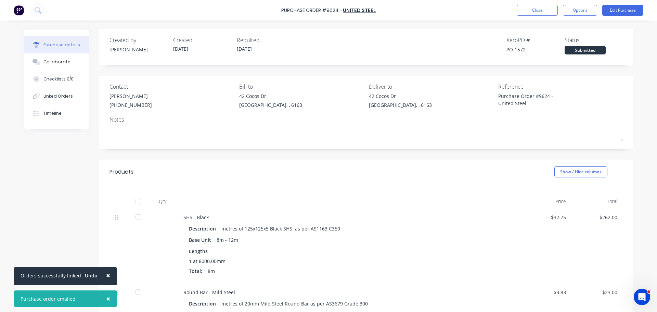
click at [106, 276] on span "×" at bounding box center [108, 275] width 4 height 10
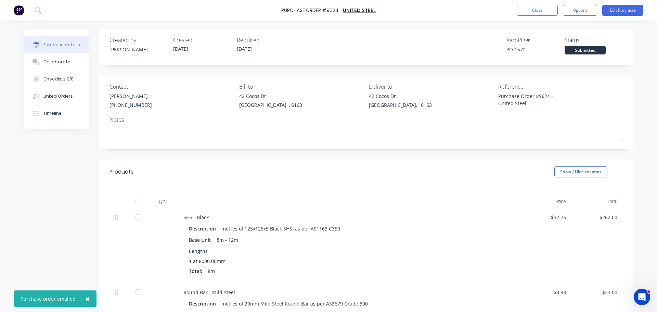
click at [87, 299] on span "×" at bounding box center [88, 299] width 4 height 10
click at [539, 4] on div "Purchase Order #9624 - United Steel Close Options Edit Purchase" at bounding box center [328, 10] width 657 height 21
type textarea "x"
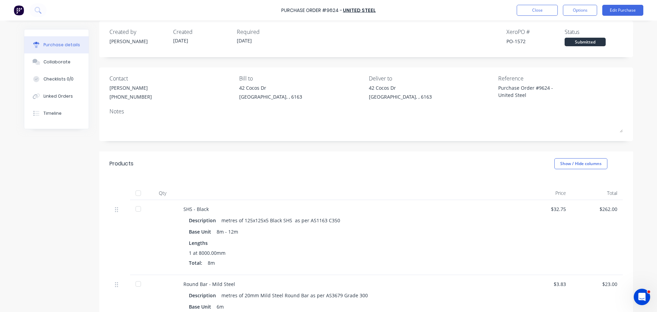
scroll to position [0, 0]
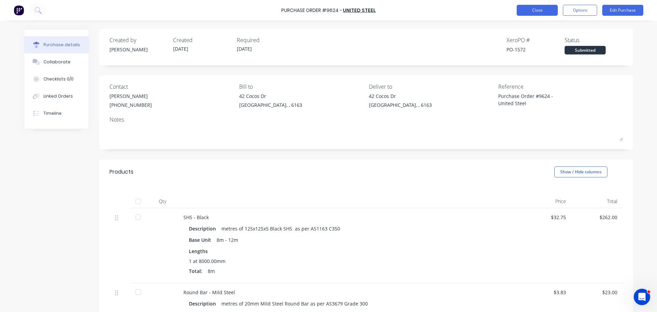
click at [532, 12] on button "Close" at bounding box center [537, 10] width 41 height 11
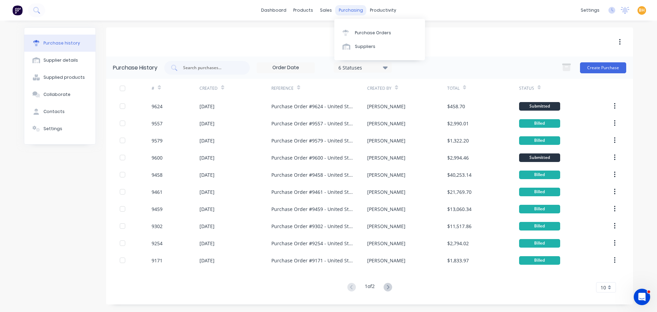
click at [342, 11] on div "purchasing" at bounding box center [351, 10] width 31 height 10
click at [361, 32] on div "Purchase Orders" at bounding box center [373, 33] width 36 height 6
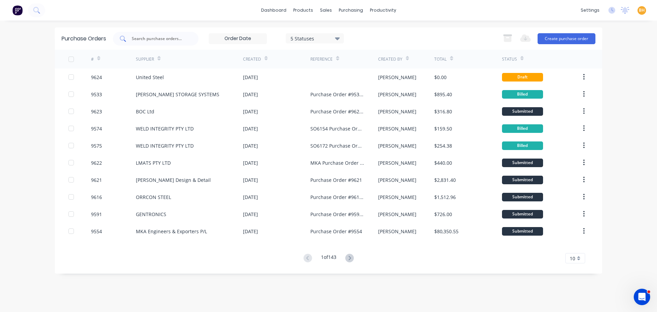
click at [157, 37] on input "text" at bounding box center [159, 38] width 57 height 7
type input "y"
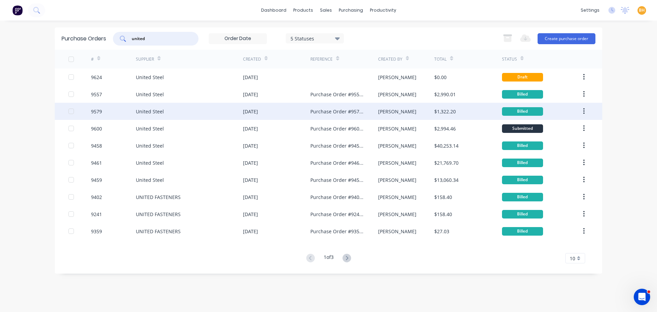
type input "united"
click at [159, 106] on div "United Steel" at bounding box center [189, 111] width 107 height 17
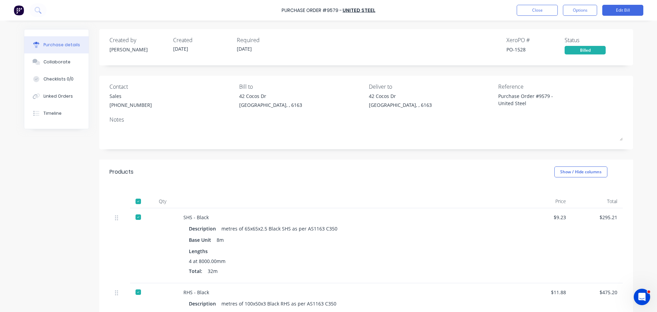
type textarea "x"
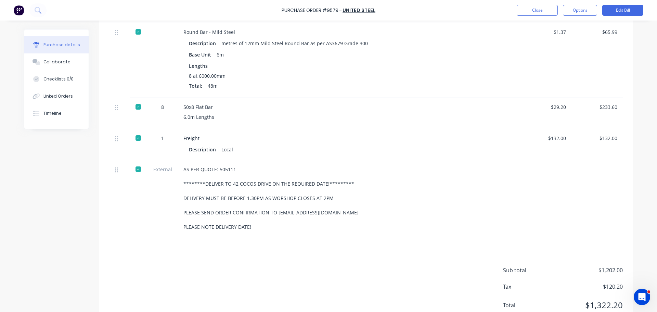
scroll to position [360, 0]
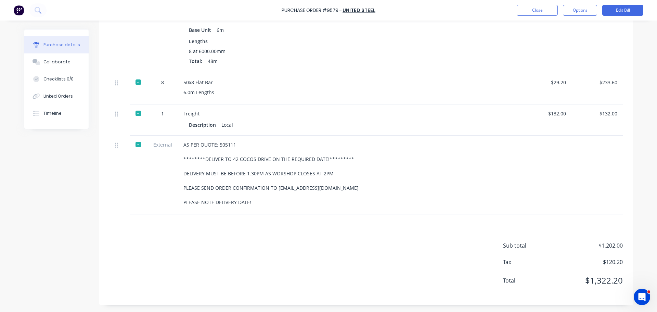
click at [181, 154] on div "AS PER QUOTE: 505111 ********DELIVER TO 42 COCOS DRIVE ON THE REQUIRED DATE!***…" at bounding box center [349, 175] width 342 height 79
click at [180, 154] on div "AS PER QUOTE: 505111 ********DELIVER TO 42 COCOS DRIVE ON THE REQUIRED DATE!***…" at bounding box center [349, 175] width 342 height 79
click at [180, 156] on div "AS PER QUOTE: 505111 ********DELIVER TO 42 COCOS DRIVE ON THE REQUIRED DATE!***…" at bounding box center [349, 175] width 342 height 79
click at [184, 157] on div "AS PER QUOTE: 505111 ********DELIVER TO 42 COCOS DRIVE ON THE REQUIRED DATE!***…" at bounding box center [349, 173] width 331 height 65
drag, startPoint x: 180, startPoint y: 156, endPoint x: 193, endPoint y: 164, distance: 15.6
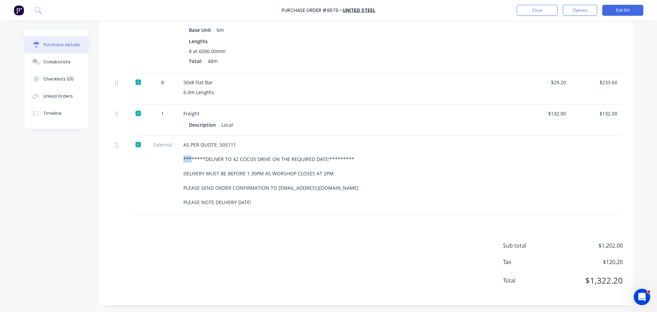
click at [195, 164] on div "AS PER QUOTE: 505111 ********DELIVER TO 42 COCOS DRIVE ON THE REQUIRED DATE!***…" at bounding box center [349, 175] width 342 height 79
drag, startPoint x: 182, startPoint y: 154, endPoint x: 178, endPoint y: 159, distance: 6.8
click at [178, 159] on div "AS PER QUOTE: 505111 ********DELIVER TO 42 COCOS DRIVE ON THE REQUIRED DATE!***…" at bounding box center [349, 175] width 342 height 79
drag, startPoint x: 180, startPoint y: 158, endPoint x: 301, endPoint y: 200, distance: 128.2
click at [301, 200] on div "AS PER QUOTE: 505111 ********DELIVER TO 42 COCOS DRIVE ON THE REQUIRED DATE!***…" at bounding box center [349, 175] width 342 height 79
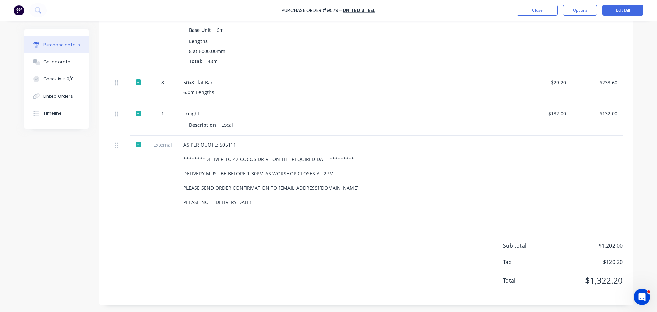
drag, startPoint x: 320, startPoint y: 188, endPoint x: 315, endPoint y: 189, distance: 5.4
click at [320, 187] on div "AS PER QUOTE: 505111 ********DELIVER TO 42 COCOS DRIVE ON THE REQUIRED DATE!***…" at bounding box center [349, 173] width 331 height 65
click at [389, 175] on div "AS PER QUOTE: 505111 ********DELIVER TO 42 COCOS DRIVE ON THE REQUIRED DATE!***…" at bounding box center [349, 173] width 331 height 65
click at [381, 187] on div "AS PER QUOTE: 505111 ********DELIVER TO 42 COCOS DRIVE ON THE REQUIRED DATE!***…" at bounding box center [349, 173] width 331 height 65
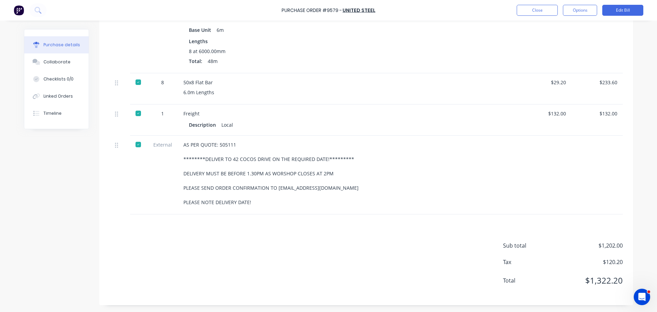
drag, startPoint x: 182, startPoint y: 158, endPoint x: 251, endPoint y: 206, distance: 83.7
click at [251, 206] on div "AS PER QUOTE: 505111 ********DELIVER TO 42 COCOS DRIVE ON THE REQUIRED DATE!***…" at bounding box center [349, 175] width 342 height 79
copy div "********DELIVER TO 42 COCOS DRIVE ON THE REQUIRED DATE!********* DELIVERY MUST …"
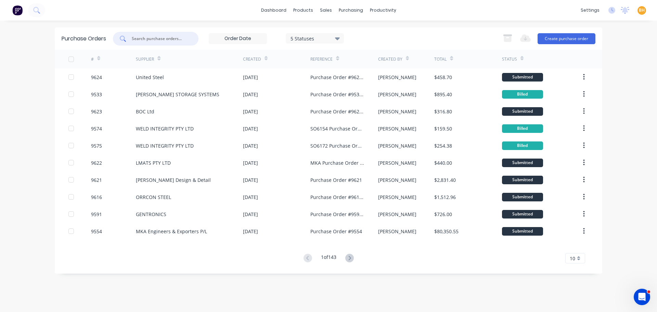
click at [138, 40] on input "text" at bounding box center [159, 38] width 57 height 7
click at [145, 41] on input "text" at bounding box center [159, 38] width 57 height 7
click at [569, 38] on button "Create purchase order" at bounding box center [567, 38] width 58 height 11
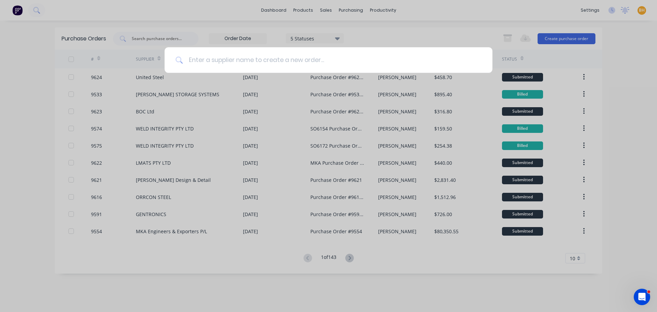
click at [208, 61] on input at bounding box center [332, 60] width 299 height 26
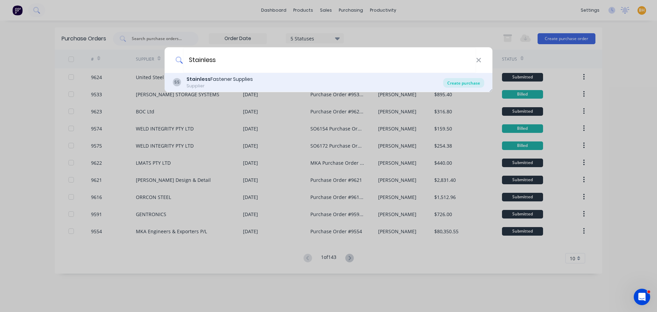
type input "Stainless"
click at [478, 84] on div "Create purchase" at bounding box center [463, 83] width 41 height 10
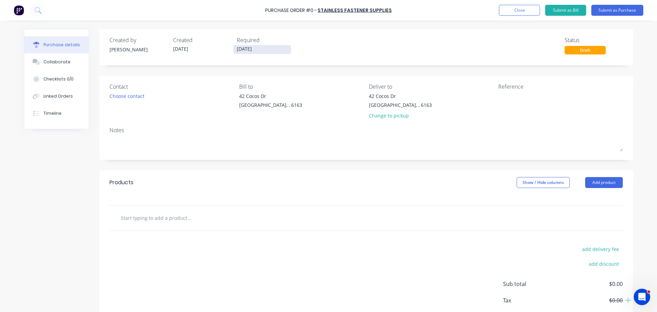
click at [251, 49] on input "[DATE]" at bounding box center [263, 49] width 58 height 9
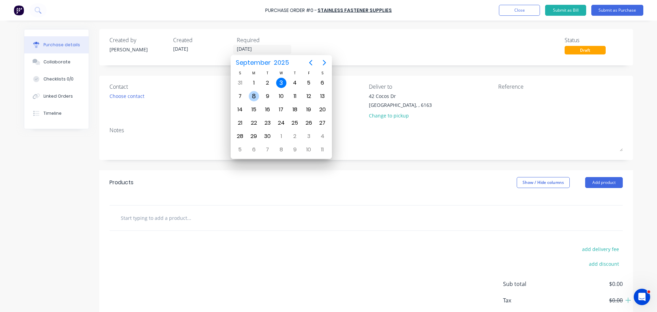
click at [254, 99] on div "8" at bounding box center [254, 96] width 10 height 10
type input "[DATE]"
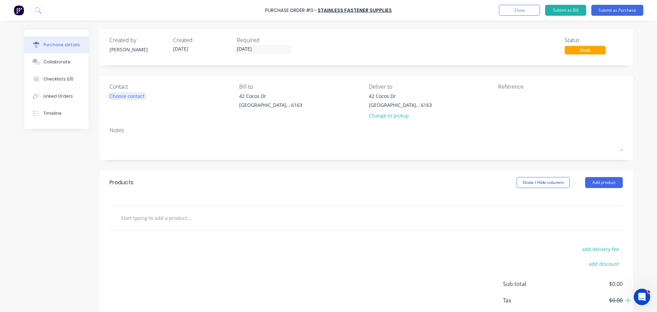
click at [135, 94] on div "Choose contact" at bounding box center [127, 95] width 35 height 7
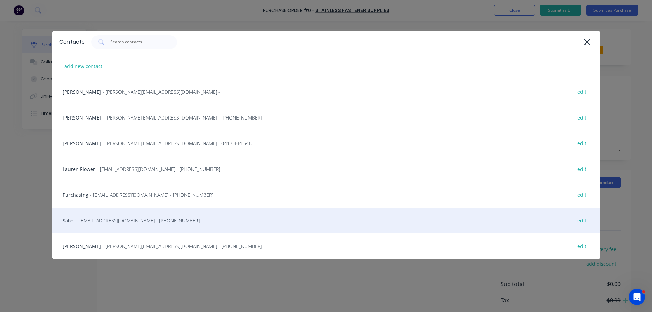
click at [145, 222] on span "- sales@stainlessfastener.com.au - (08) 9414 1116" at bounding box center [137, 220] width 123 height 7
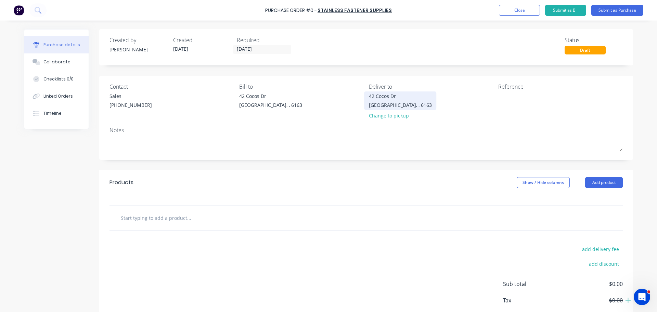
click at [405, 105] on div "42 Cocos Dr Bibra Lake, , 6163" at bounding box center [400, 100] width 63 height 16
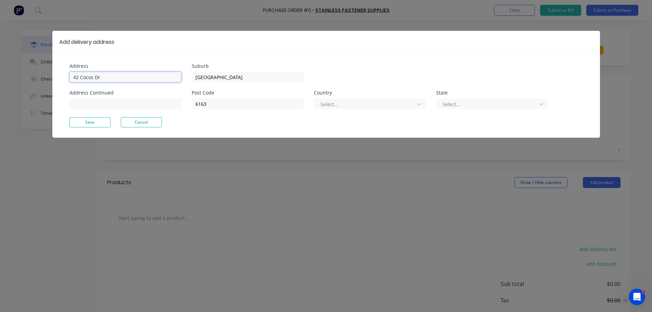
click at [157, 76] on input "42 Cocos Dr" at bounding box center [126, 77] width 112 height 10
type input "4"
type input "11 Port Pirie"
click at [89, 124] on button "Save" at bounding box center [90, 122] width 41 height 10
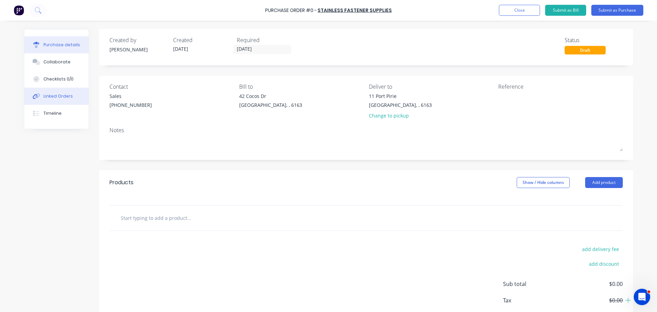
click at [57, 98] on div "Linked Orders" at bounding box center [57, 96] width 29 height 6
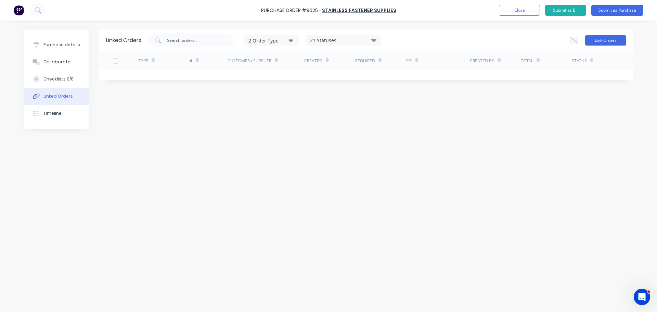
click at [611, 40] on button "Link Orders" at bounding box center [605, 40] width 41 height 10
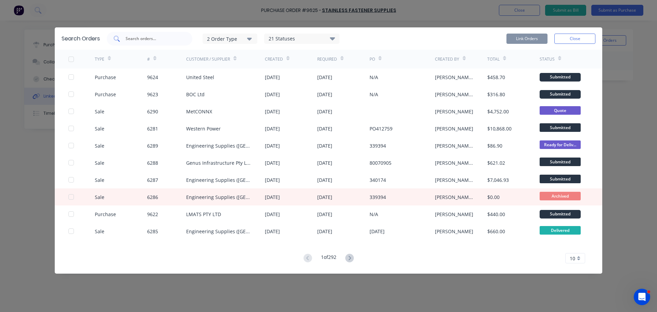
click at [133, 38] on input "text" at bounding box center [153, 38] width 57 height 7
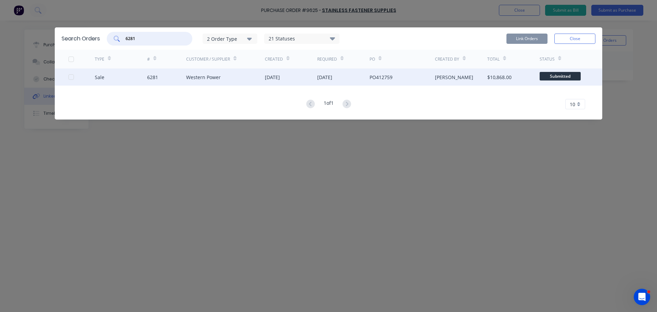
click at [70, 78] on div at bounding box center [71, 77] width 14 height 14
type input "6281"
click at [518, 36] on button "Link Orders" at bounding box center [527, 39] width 41 height 10
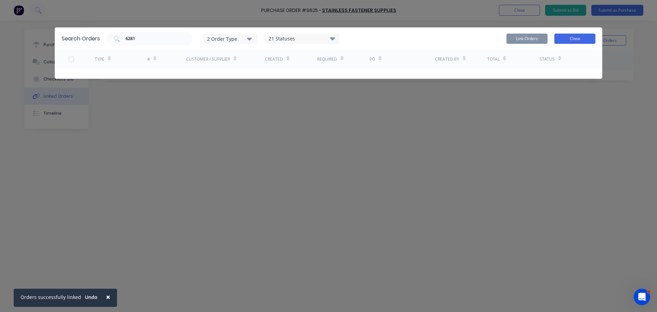
click at [575, 39] on button "Close" at bounding box center [575, 39] width 41 height 10
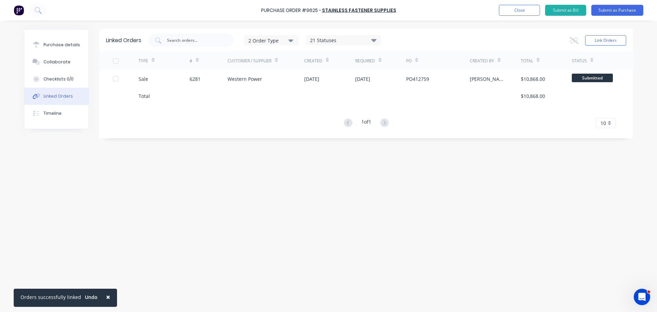
click at [106, 294] on span "×" at bounding box center [108, 297] width 4 height 10
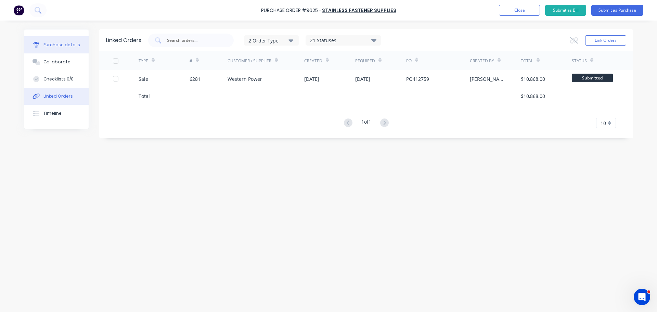
click at [54, 42] on div "Purchase details" at bounding box center [61, 45] width 37 height 6
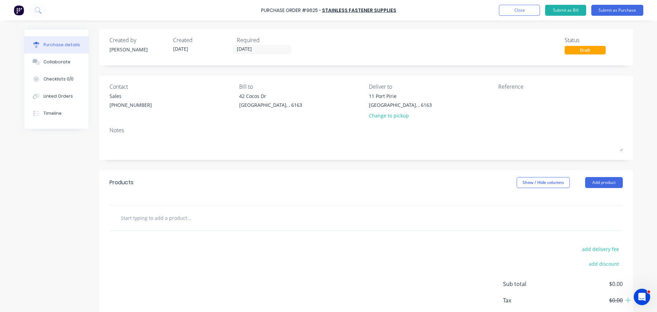
click at [262, 9] on div "Purchase Order #9625 - Stainless Fastener Supplies Add product Close Submit as …" at bounding box center [328, 10] width 657 height 21
drag, startPoint x: 263, startPoint y: 11, endPoint x: 397, endPoint y: 13, distance: 133.9
click at [397, 13] on div "Purchase Order #9625 - Stainless Fastener Supplies Add product Close Submit as …" at bounding box center [328, 10] width 657 height 21
copy div "Purchase Order #9625 - Stainless Fastener Supplies Add product Close Submit as …"
click at [514, 102] on textarea at bounding box center [542, 99] width 86 height 15
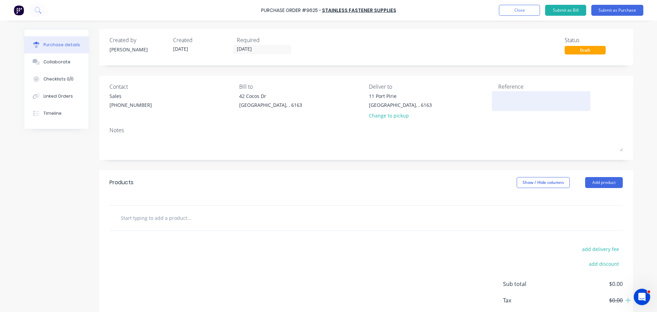
paste textarea "Purchase Order #9625 - Stainless Fastener Supplies"
type textarea "x"
type textarea "Purchase Order #9625 - Stainless Fastener Supplies"
type textarea "x"
type textarea "Purchase Order #9625 - Stainless Fastener Supplies"
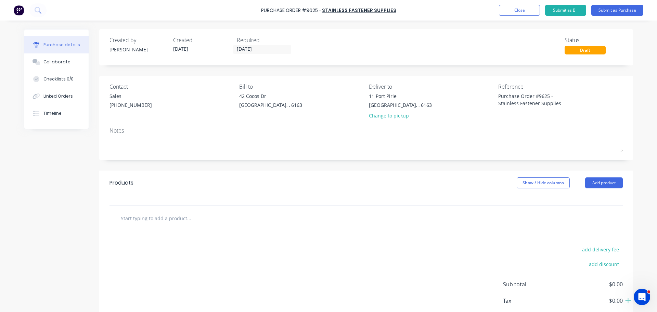
click at [441, 123] on div "Contact Sales (08) 9414 1116 Bill to 42 Cocos Dr Bibra Lake, , 6163 Deliver to …" at bounding box center [366, 118] width 534 height 85
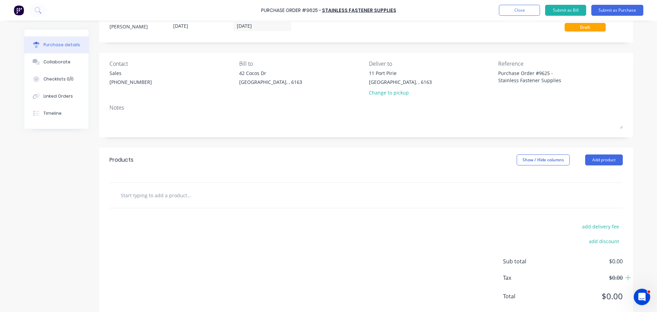
scroll to position [39, 0]
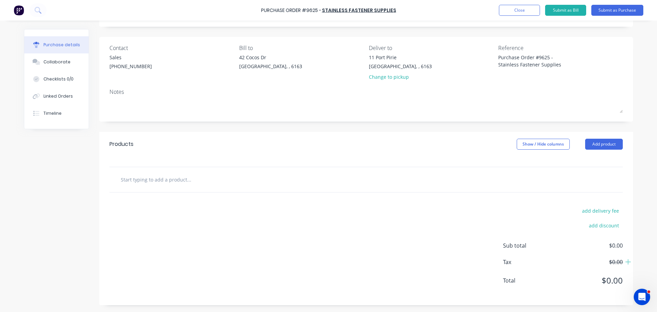
click at [185, 182] on input "text" at bounding box center [189, 180] width 137 height 14
type textarea "x"
type input "m"
type textarea "x"
type input "m1"
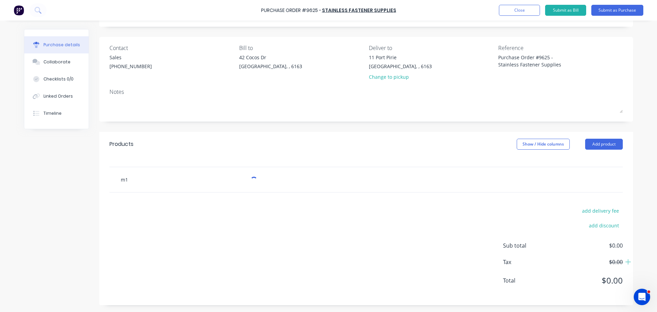
type textarea "x"
type input "m12"
type textarea "x"
type input "m12x"
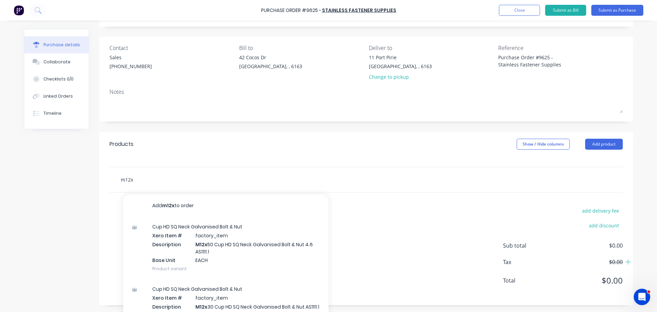
type textarea "x"
type input "m12x6"
type textarea "x"
type input "m12x60"
type textarea "x"
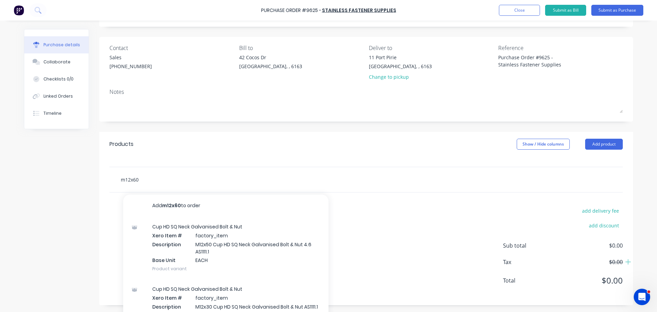
type input "m12x60"
type textarea "x"
type input "m12x60 g"
type textarea "x"
type input "m12x60 ga"
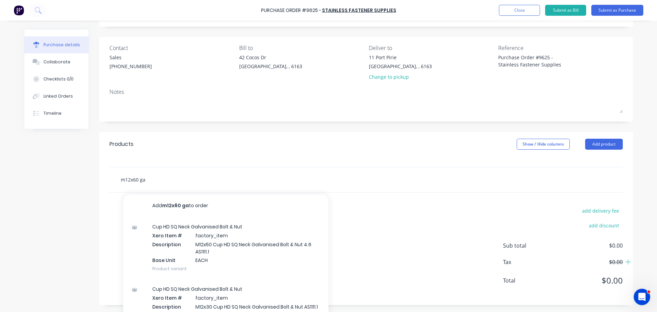
type textarea "x"
type input "m12x60 galv"
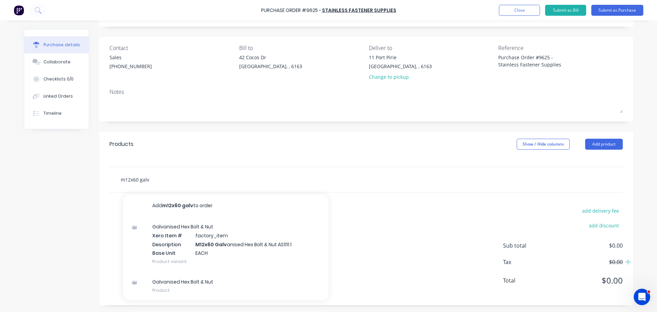
type textarea "x"
type input "m12x60 galv"
type textarea "x"
type input "m12x60 galv s"
type textarea "x"
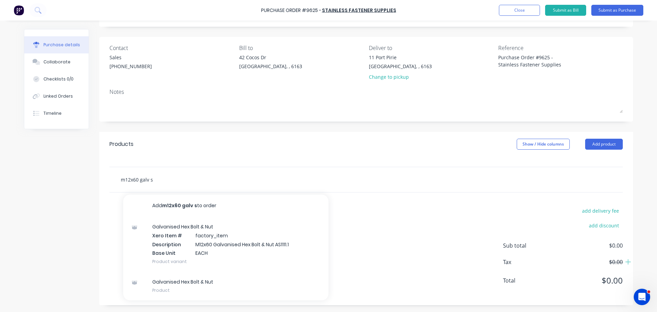
type input "m12x60 galv se"
type textarea "x"
type input "m12x60 galv set"
type textarea "x"
type input "m12x60 galv set"
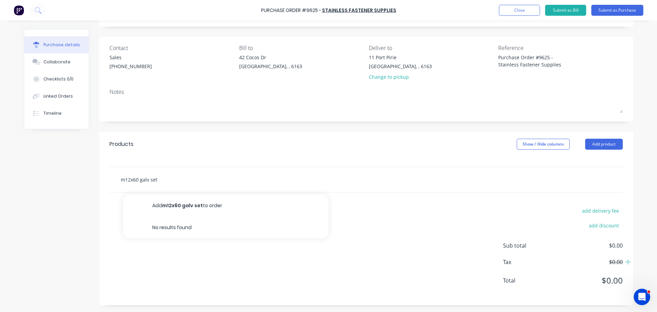
type textarea "x"
type input "m12x60 galv set s"
type textarea "x"
type input "m12x60 galv set sc"
type textarea "x"
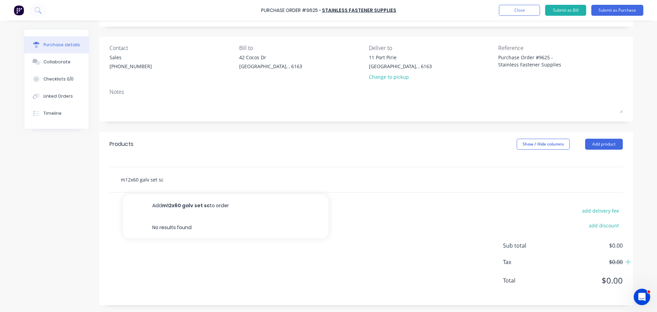
type input "m12x60 galv set scr"
type textarea "x"
type input "m12x60 galv set scre"
type textarea "x"
type input "m12x60 galv set screw"
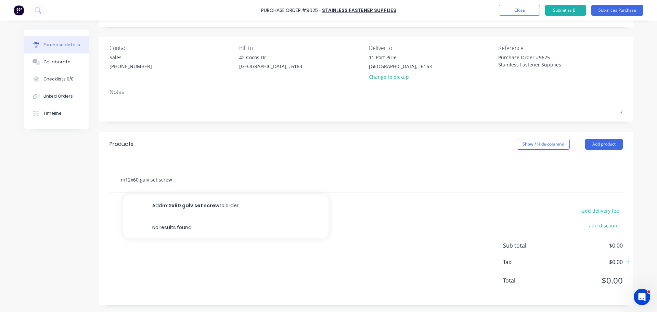
click at [154, 179] on input "m12x60 galv set screw" at bounding box center [189, 180] width 137 height 14
type textarea "x"
type input "m12x60 galv se screw"
type textarea "x"
type input "m12x60 galv s screw"
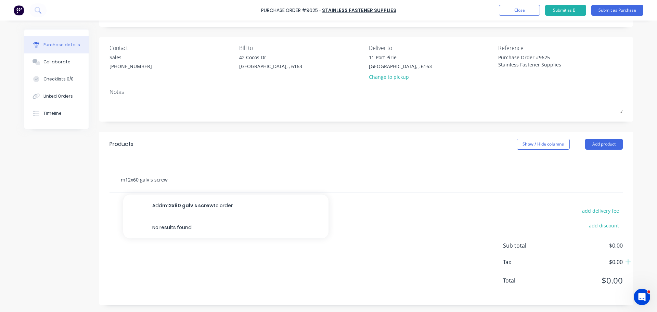
type textarea "x"
type input "m12x60 galv screw"
type textarea "x"
type input "m12x60 galv screw"
click at [161, 181] on input "m12x60 galv screw" at bounding box center [189, 180] width 137 height 14
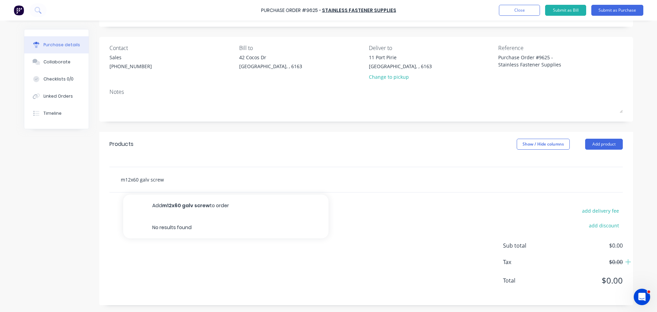
type textarea "x"
type input "m12x60 galv scre"
type textarea "x"
type input "m12x60 galv scr"
type textarea "x"
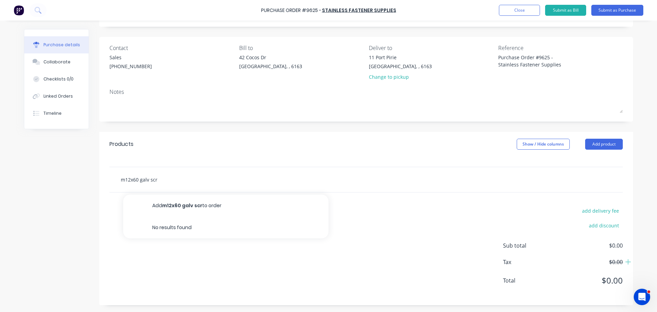
type input "m12x60 galv sc"
type textarea "x"
type input "m12x60 galv s"
type textarea "x"
type input "m12x60 galv"
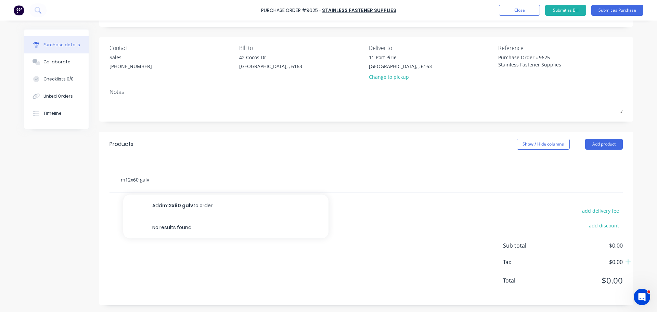
type textarea "x"
type input "m12x60 galv"
type textarea "x"
type input "m12x60 gal"
type textarea "x"
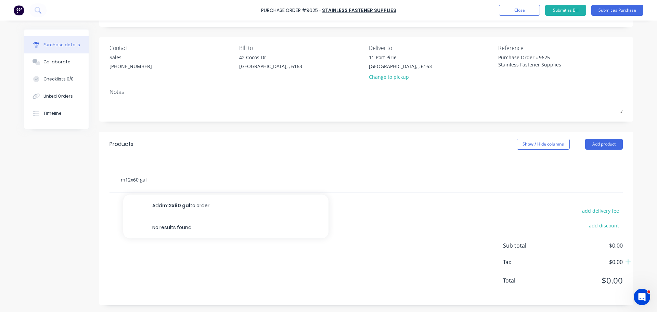
type input "m12x60 ga"
type textarea "x"
type input "m12x60 g"
type textarea "x"
type input "m12x60"
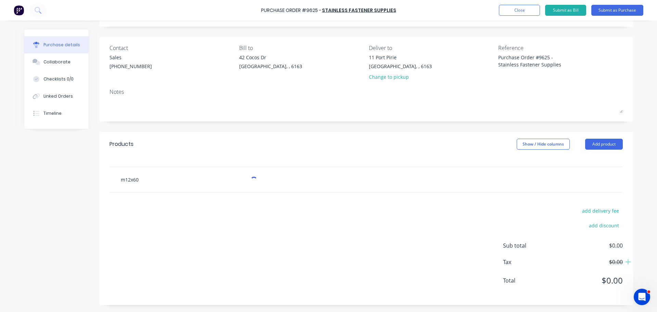
type textarea "x"
type input "m12x60 s"
type textarea "x"
type input "m12x60 se"
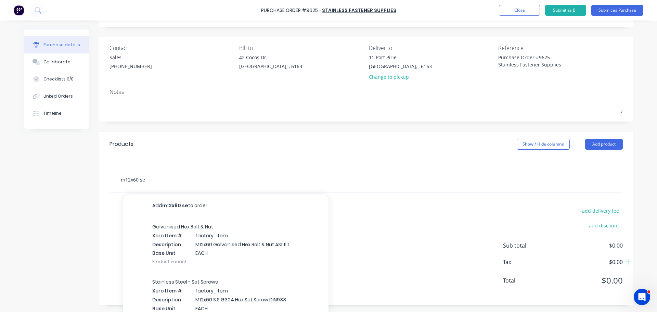
type textarea "x"
type input "m12x60 set"
type textarea "x"
type input "m12x60 set"
type textarea "x"
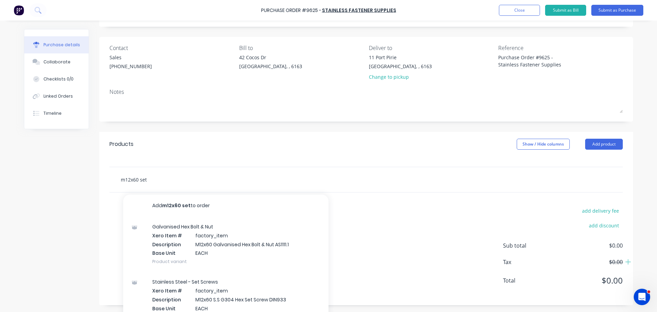
type input "m12x60 set s"
type textarea "x"
type input "m12x60 set sc"
type textarea "x"
type input "m12x60 set scr"
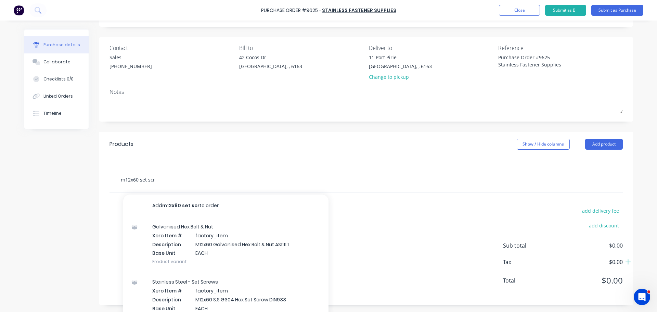
type textarea "x"
type input "m12x60 set scre"
type textarea "x"
type input "m12x60 set screw"
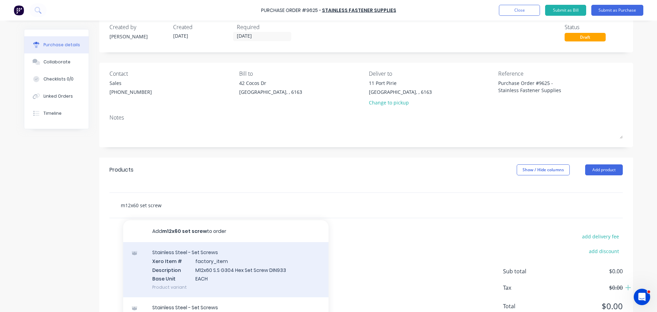
scroll to position [4, 0]
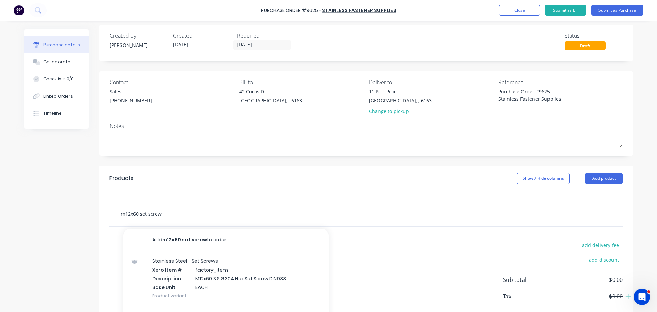
click at [160, 215] on input "m12x60 set screw" at bounding box center [189, 214] width 137 height 14
type textarea "x"
type input "m12x60 set screw"
type textarea "x"
type input "m12x60 set screw g"
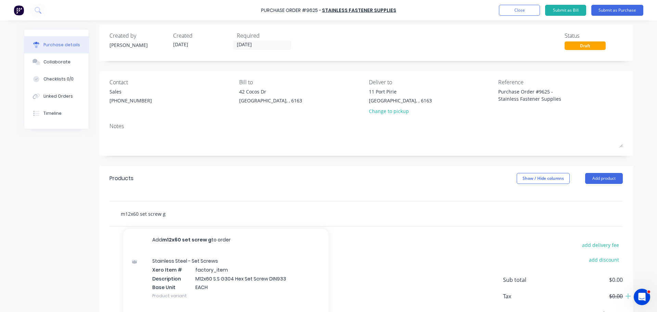
type textarea "x"
type input "m12x60 set screw ga"
type textarea "x"
type input "m12x60 set screw gal"
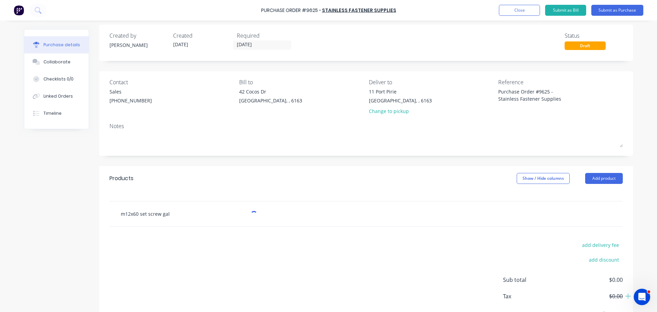
type textarea "x"
type input "m12x60 set screw galv"
type textarea "x"
type input "m12x60 set screw galv"
click at [596, 174] on button "Add product" at bounding box center [604, 178] width 38 height 11
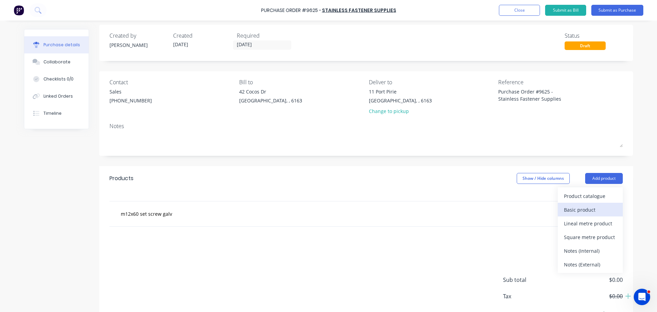
click at [585, 213] on div "Basic product" at bounding box center [590, 210] width 53 height 10
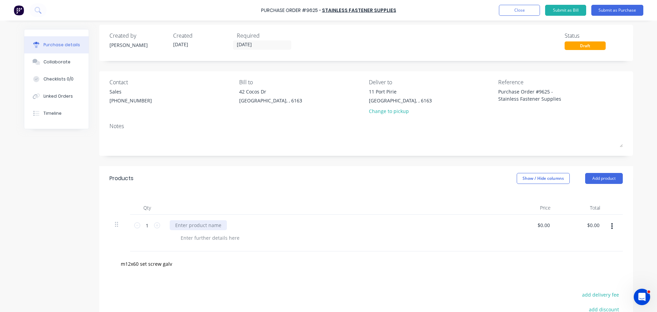
type textarea "x"
click at [192, 225] on div at bounding box center [198, 225] width 57 height 10
click at [216, 225] on div "M12 x 60mm Galv set screw" at bounding box center [207, 225] width 75 height 10
click at [226, 226] on div "M12 x 60mm Galv Set screw" at bounding box center [207, 225] width 75 height 10
click at [148, 226] on input "1" at bounding box center [147, 225] width 14 height 10
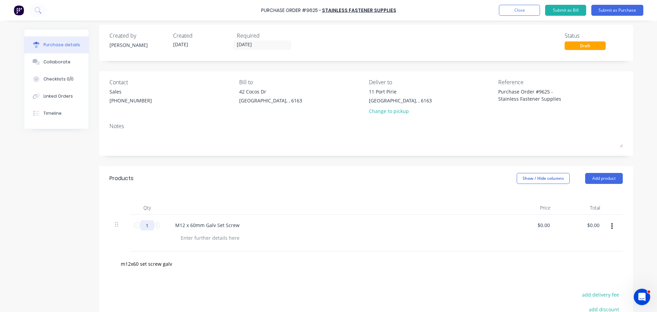
type textarea "x"
type input "4"
type textarea "x"
type input "42"
type textarea "x"
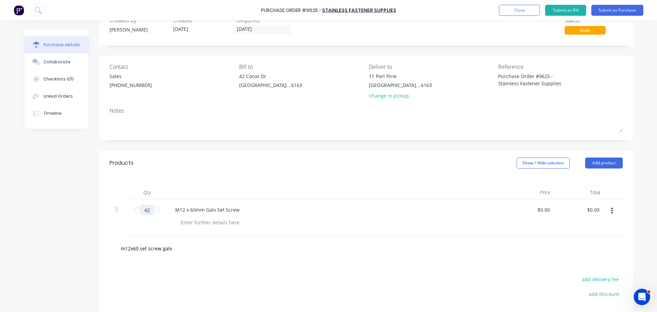
scroll to position [39, 0]
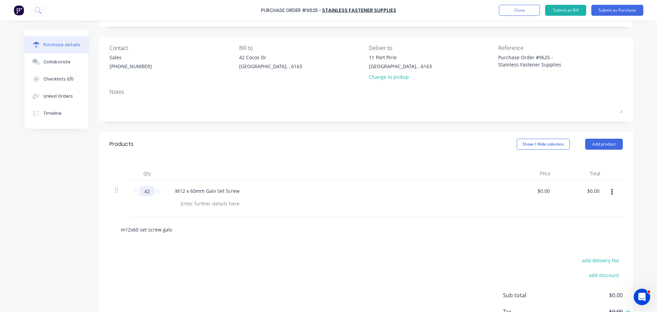
type input "42"
click at [172, 232] on input "m12x60 set screw galv" at bounding box center [189, 230] width 137 height 14
type textarea "x"
type input "m12x60 set screw gal"
type textarea "x"
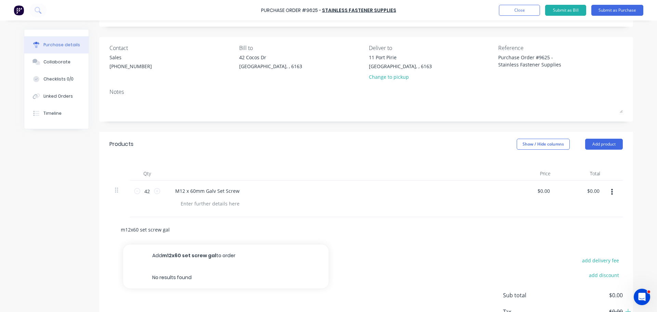
type input "m12x60 set screw ga"
type textarea "x"
type input "m12x60 set screw g"
type textarea "x"
type input "m12x60 set screw"
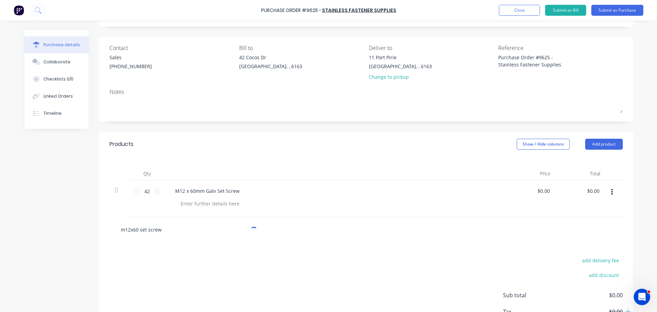
type textarea "x"
type input "m12x60 set screw"
type textarea "x"
type input "m12x60 set scre"
type textarea "x"
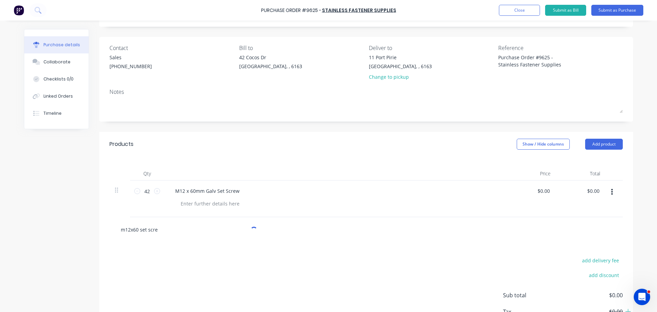
type input "m12x60 set scr"
type textarea "x"
type input "m12x60 set sc"
type textarea "x"
type input "m12x60 set s"
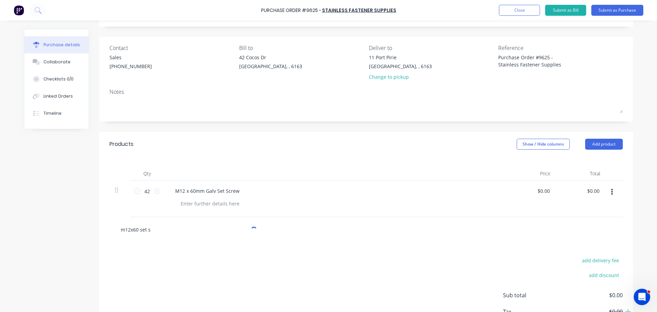
type textarea "x"
type input "m12x60 set"
type textarea "x"
type input "m12x60 set"
type textarea "x"
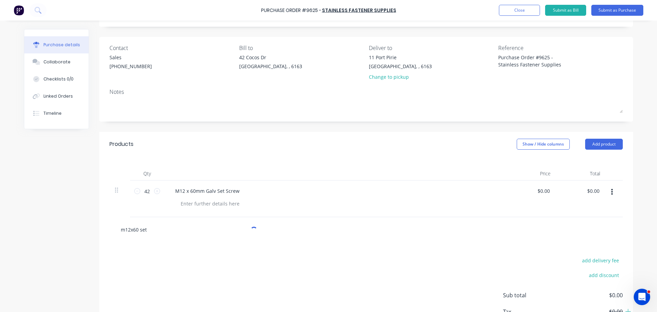
type input "m12x60 se"
type textarea "x"
type input "m12x60 s"
type textarea "x"
type input "m12x60"
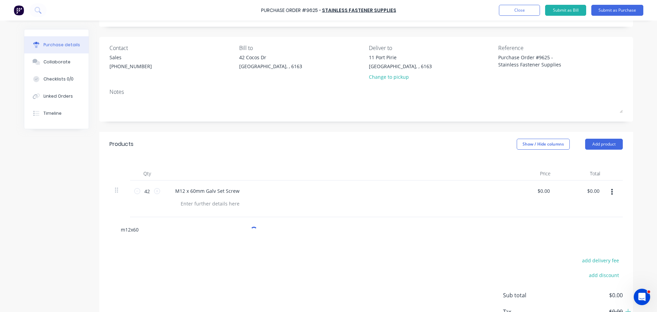
type textarea "x"
type input "m12x60"
type textarea "x"
type input "m12x6"
type textarea "x"
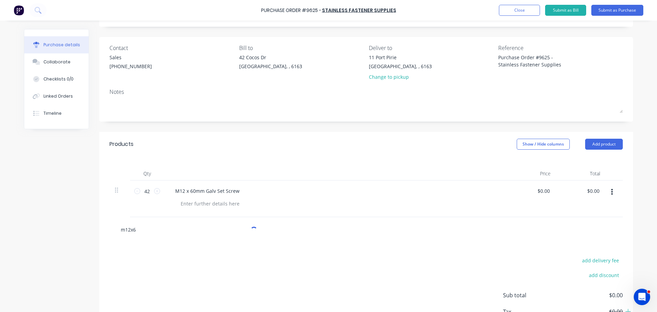
type input "m12x"
type textarea "x"
type input "m12"
type textarea "x"
type input "m1"
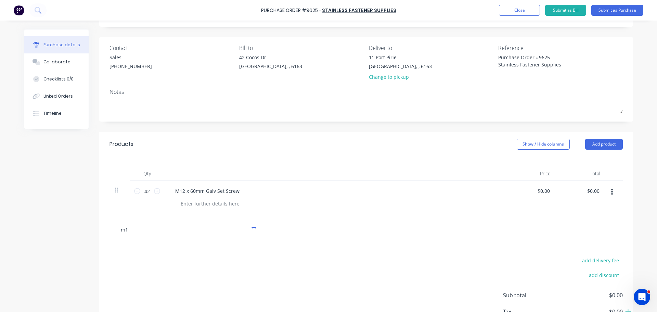
type textarea "x"
type input "m"
type textarea "x"
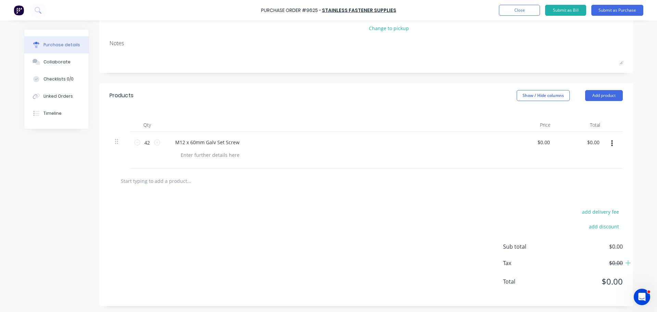
scroll to position [88, 0]
click at [155, 179] on input "text" at bounding box center [189, 180] width 137 height 14
type textarea "x"
type input "m"
type textarea "x"
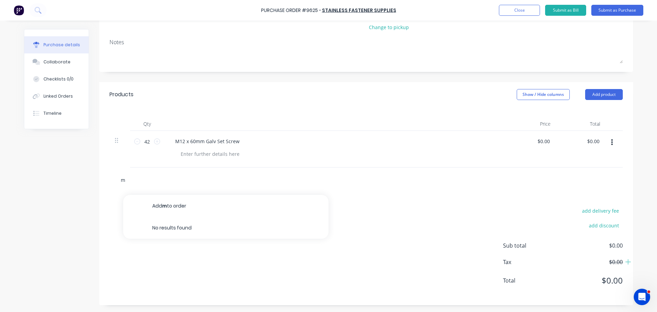
type input "m1"
type textarea "x"
type input "m12"
type textarea "x"
type input "m12"
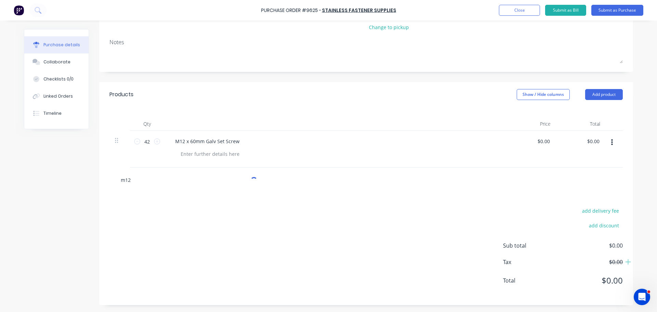
type textarea "x"
type input "m12 c"
type textarea "x"
type input "m12 cl"
type textarea "x"
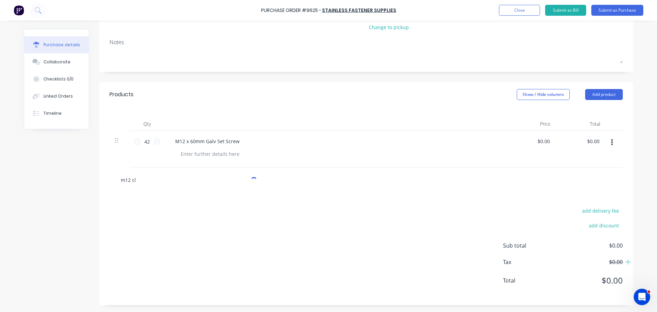
type input "m12 cla"
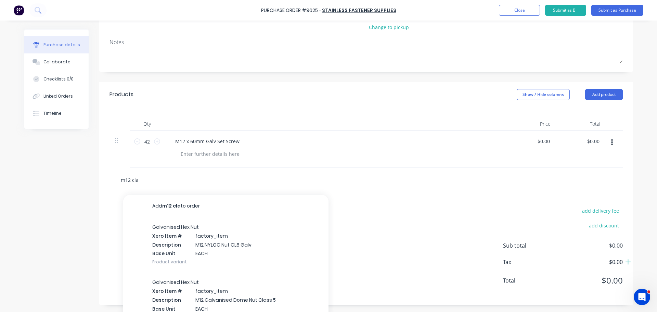
type textarea "x"
type input "m12 clas"
type textarea "x"
type input "m12 class"
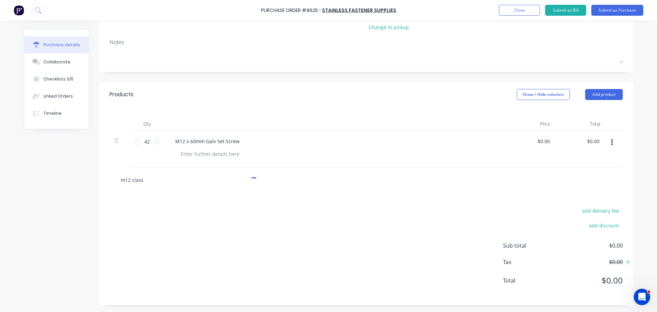
type textarea "x"
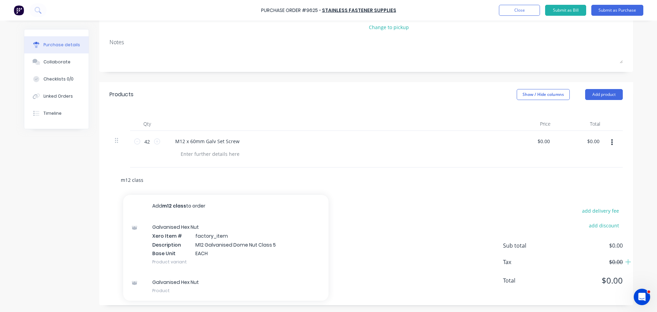
type input "m12 class5"
type textarea "x"
type input "m12 class"
type textarea "x"
type input "m12 clas"
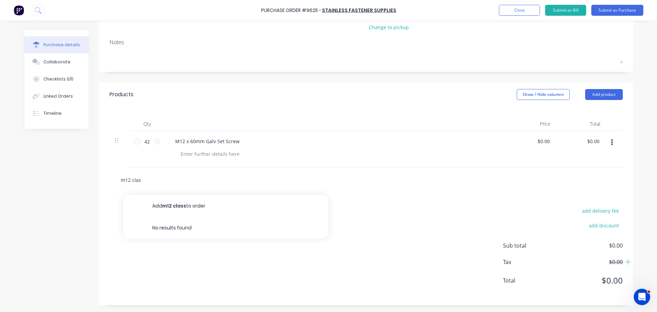
type textarea "x"
type input "m12 cla"
type textarea "x"
type input "m12 cl"
type textarea "x"
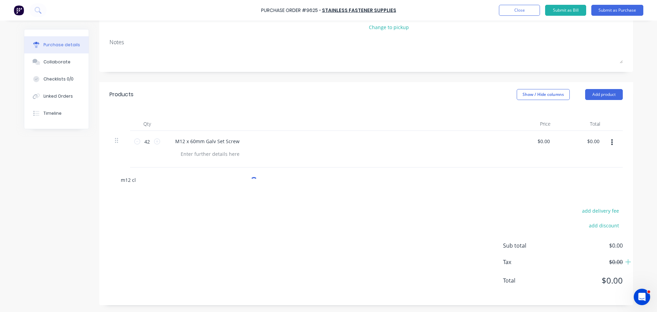
type input "m12 c"
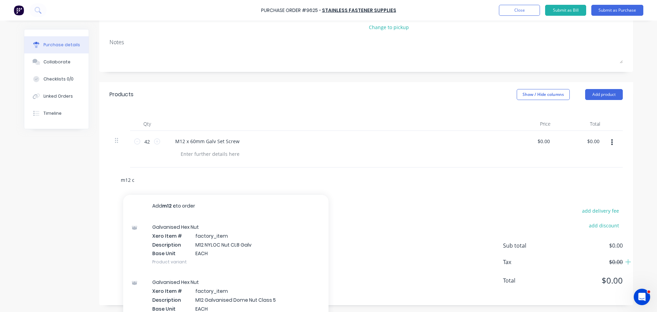
type textarea "x"
type input "m12"
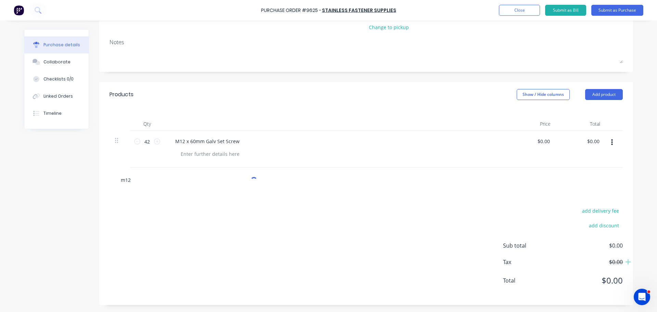
type textarea "x"
type input "m12 b"
type textarea "x"
type input "m12 bl"
type textarea "x"
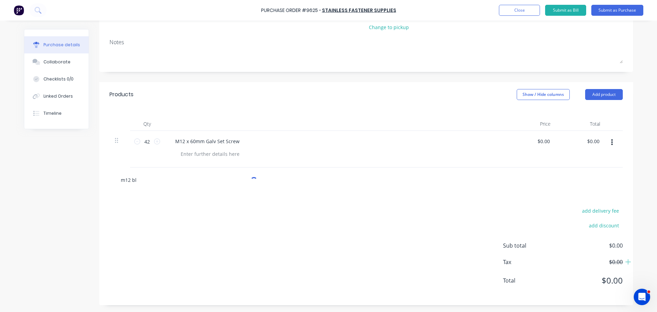
type input "m12 bla"
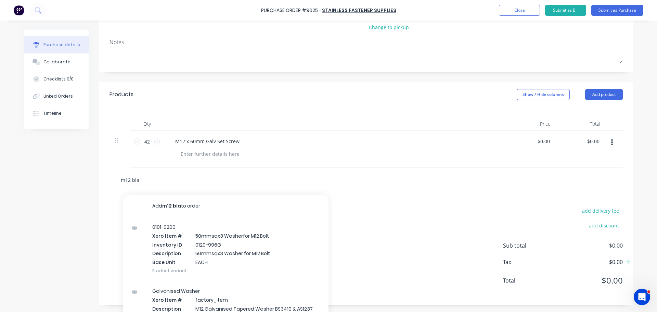
type textarea "x"
type input "m12 blac"
type textarea "x"
type input "m12 black"
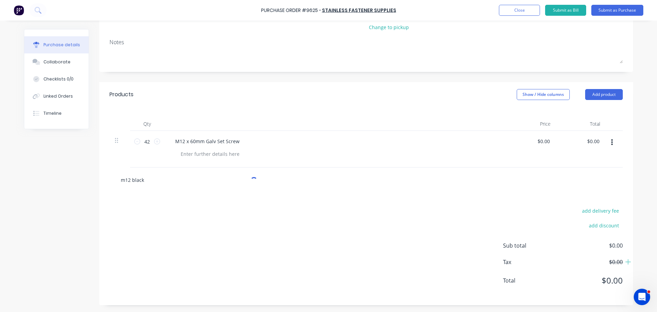
type textarea "x"
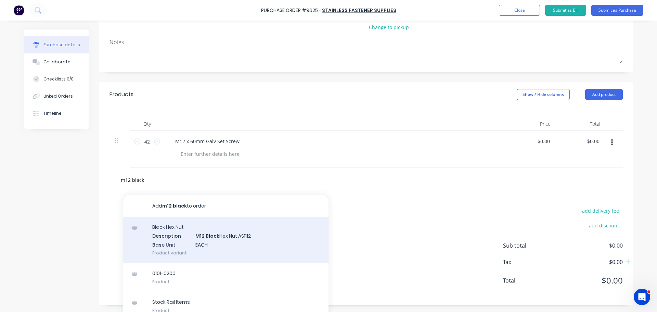
click at [235, 238] on div "Black Hex Nut Description M12 Black Hex Nut AS1112 Base Unit EACH Product varia…" at bounding box center [225, 240] width 205 height 46
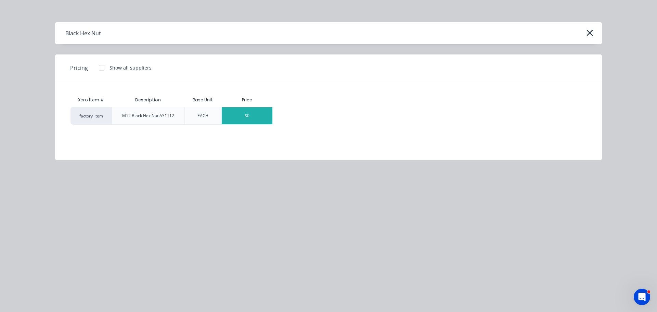
click at [242, 120] on div "$0" at bounding box center [247, 115] width 51 height 17
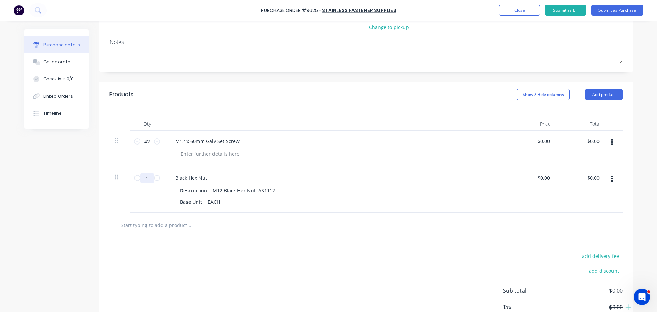
click at [150, 181] on input "1" at bounding box center [147, 178] width 14 height 10
click at [272, 193] on div "M12 Black Hex Nut AS1112" at bounding box center [244, 191] width 68 height 10
click at [282, 231] on div at bounding box center [217, 225] width 205 height 14
click at [165, 226] on input "text" at bounding box center [189, 225] width 137 height 14
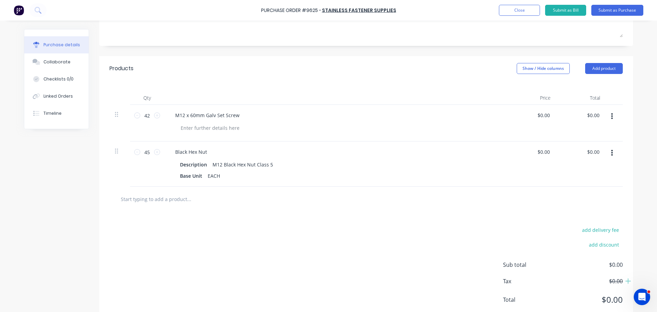
scroll to position [134, 0]
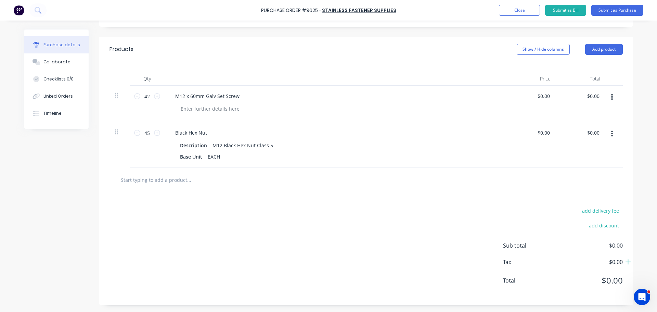
click at [163, 179] on input "text" at bounding box center [189, 180] width 137 height 14
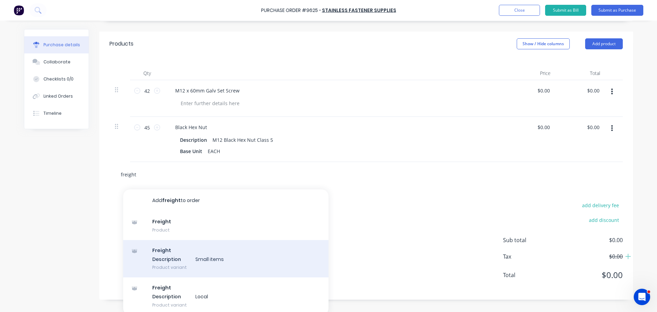
scroll to position [142, 0]
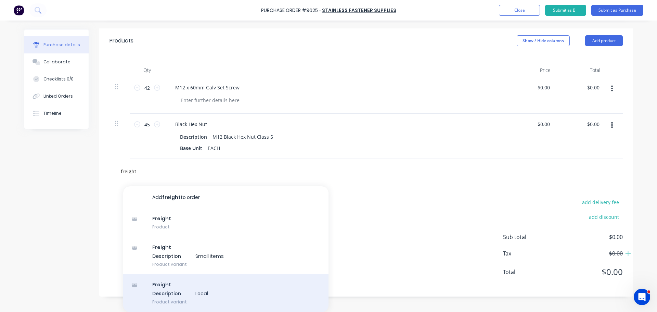
click at [171, 296] on div "Freight Description Local Product variant" at bounding box center [225, 293] width 205 height 38
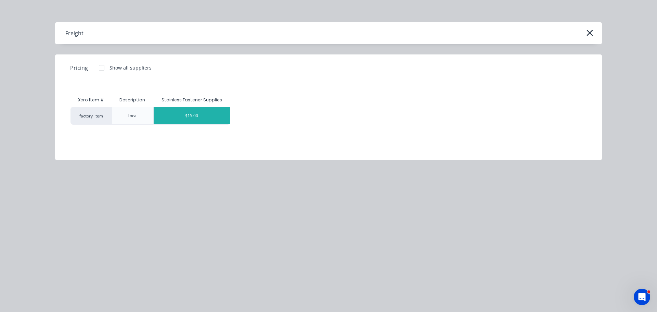
click at [187, 114] on div "$15.00" at bounding box center [192, 115] width 77 height 17
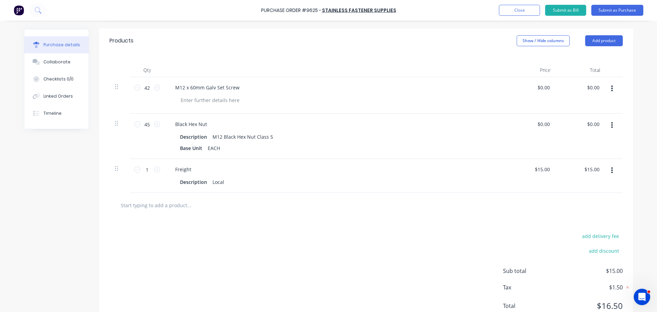
scroll to position [39, 0]
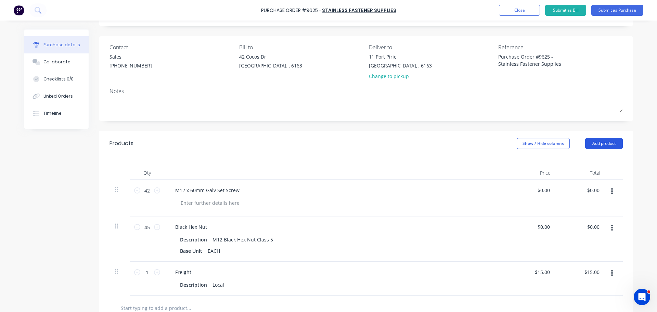
click at [610, 146] on button "Add product" at bounding box center [604, 143] width 38 height 11
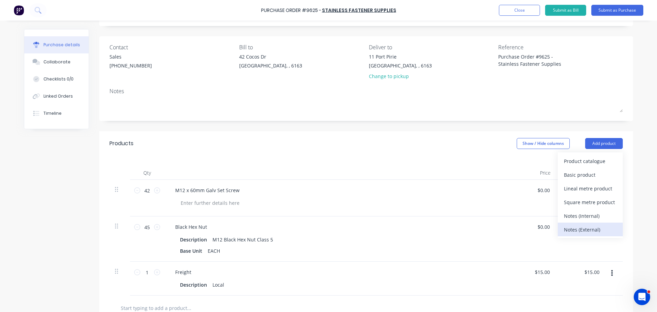
click at [577, 228] on div "Notes (External)" at bounding box center [590, 230] width 53 height 10
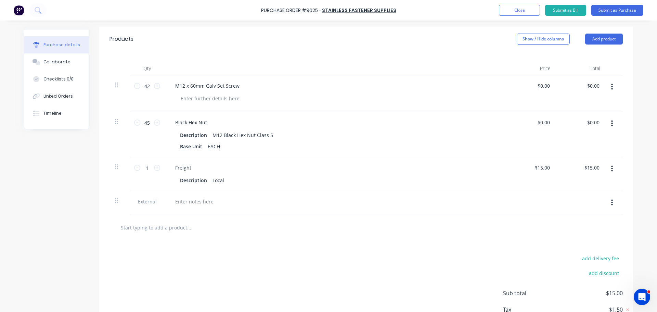
scroll to position [191, 0]
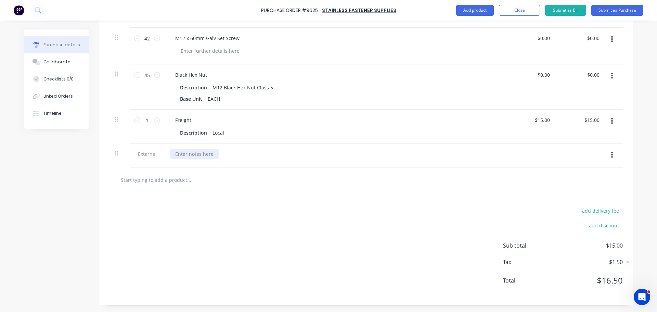
click at [199, 154] on div at bounding box center [194, 154] width 49 height 10
paste div
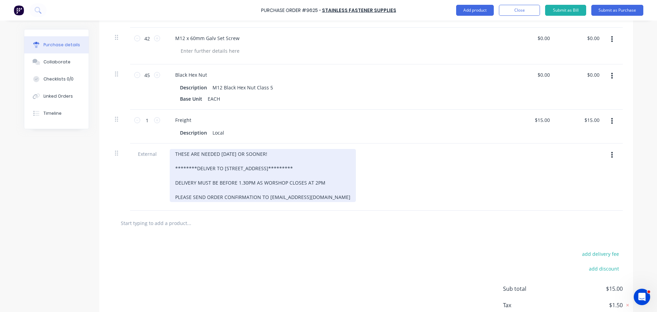
click at [278, 153] on div "THESE ARE NEEDED [DATE] OR SOONER! ********DELIVER TO [STREET_ADDRESS]*********…" at bounding box center [263, 175] width 186 height 53
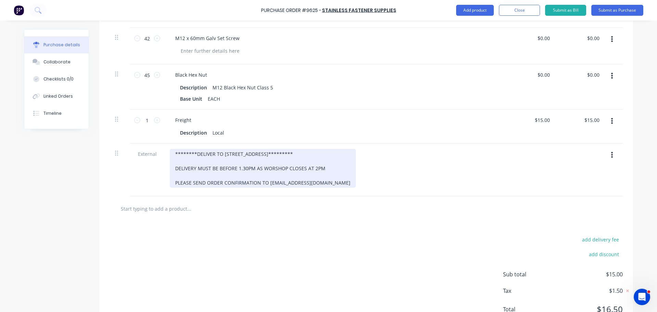
click at [174, 162] on div "********DELIVER TO 11 PORT PIRE STREET********* DELIVERY MUST BE BEFORE 1.30PM …" at bounding box center [263, 168] width 186 height 39
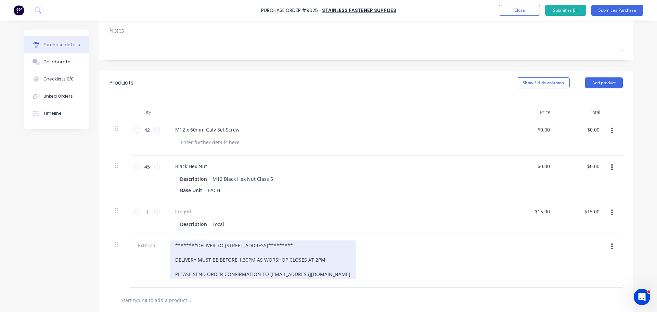
scroll to position [137, 0]
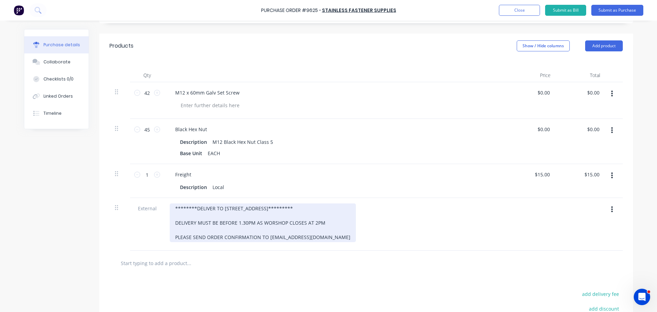
click at [173, 215] on div "********DELIVER TO 11 PORT PIRE STREET********* DELIVERY MUST BE BEFORE 1.30PM …" at bounding box center [263, 222] width 186 height 39
click at [341, 241] on div "********DELIVER TO 11 PORT PIRE STREET********* DELIVERY MUST BE BEFORE 1.30PM …" at bounding box center [263, 222] width 186 height 39
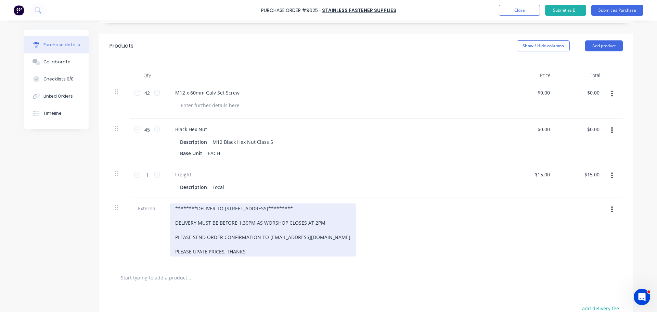
click at [196, 252] on div "********DELIVER TO 11 PORT PIRE STREET********* DELIVERY MUST BE BEFORE 1.30PM …" at bounding box center [263, 229] width 186 height 53
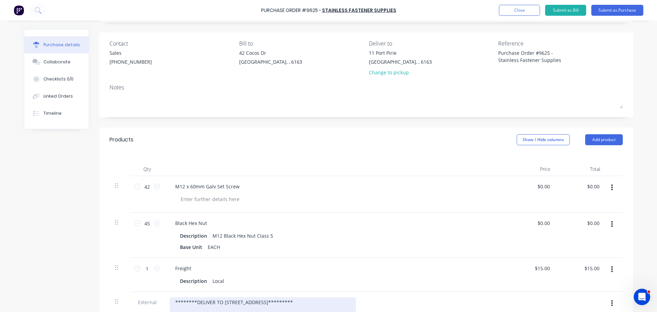
scroll to position [0, 0]
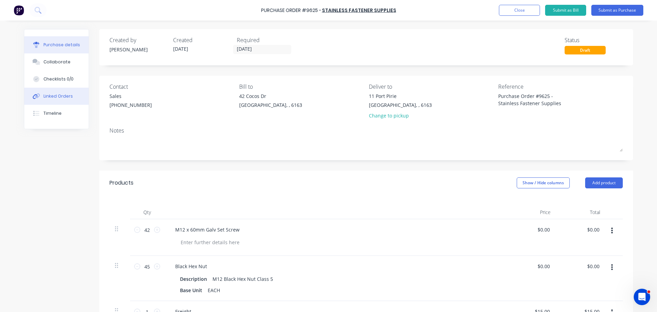
click at [51, 101] on button "Linked Orders" at bounding box center [56, 96] width 64 height 17
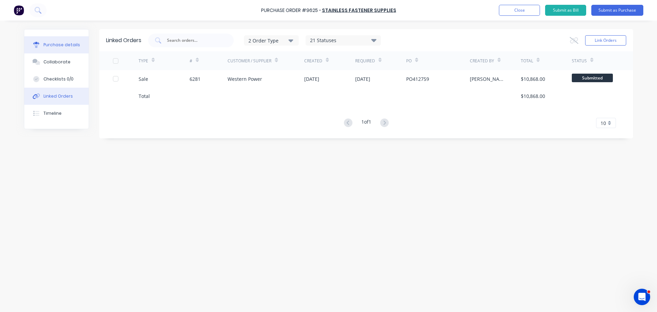
click at [56, 45] on div "Purchase details" at bounding box center [61, 45] width 37 height 6
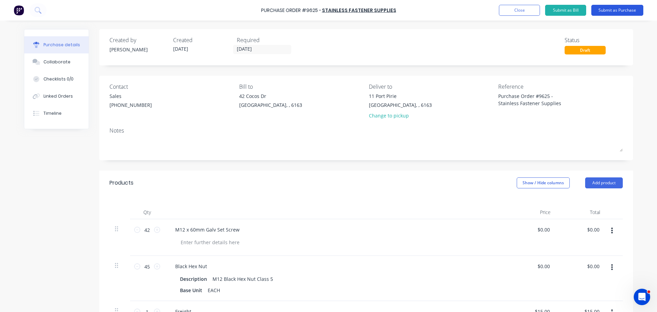
click at [622, 6] on button "Submit as Purchase" at bounding box center [618, 10] width 52 height 11
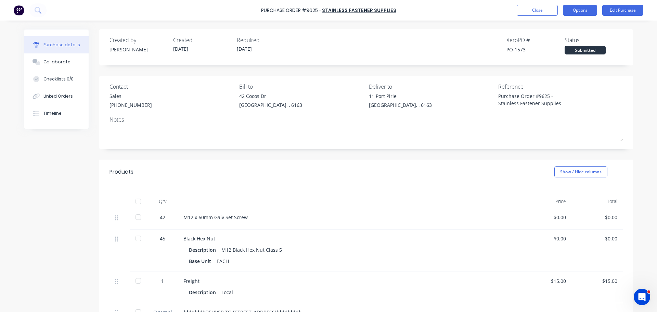
click at [583, 10] on button "Options" at bounding box center [580, 10] width 34 height 11
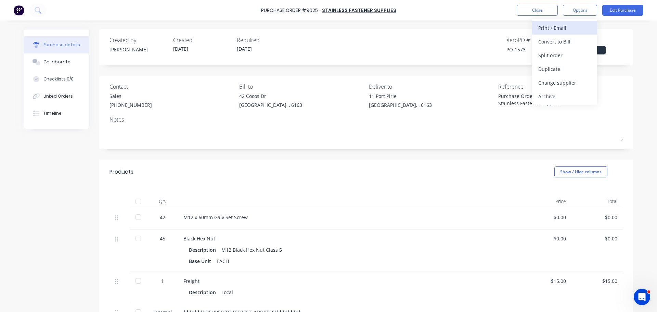
click at [549, 22] on button "Print / Email" at bounding box center [564, 28] width 65 height 14
click at [550, 38] on div "With pricing" at bounding box center [565, 42] width 53 height 10
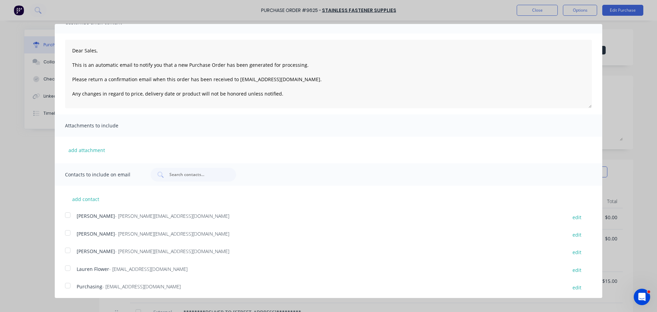
scroll to position [68, 0]
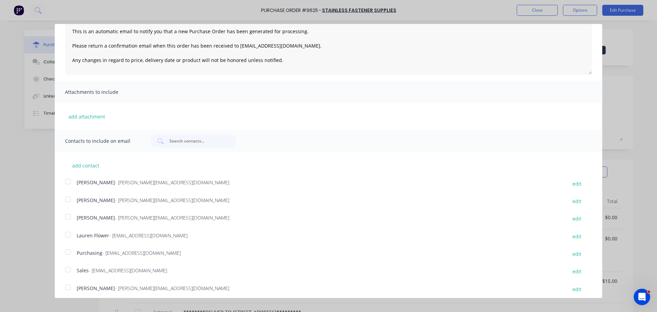
click at [67, 253] on div at bounding box center [68, 252] width 14 height 14
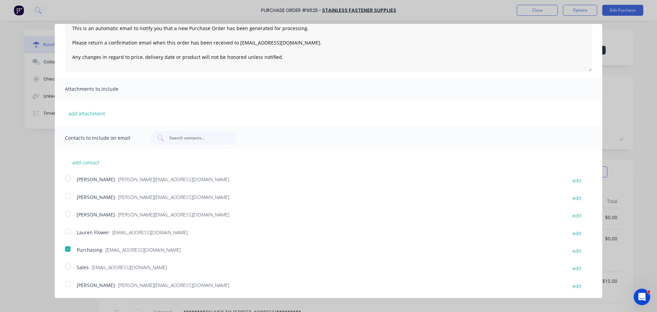
scroll to position [72, 0]
drag, startPoint x: 70, startPoint y: 266, endPoint x: 82, endPoint y: 264, distance: 12.8
click at [70, 266] on div at bounding box center [68, 266] width 14 height 14
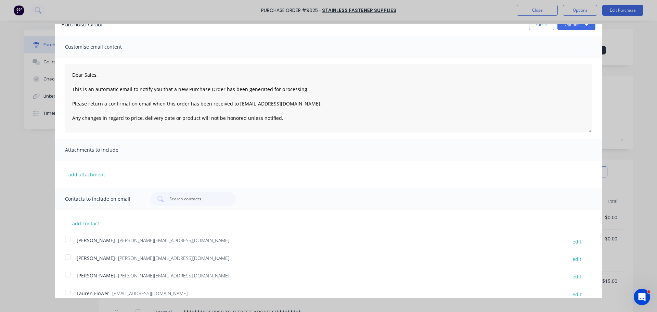
scroll to position [0, 0]
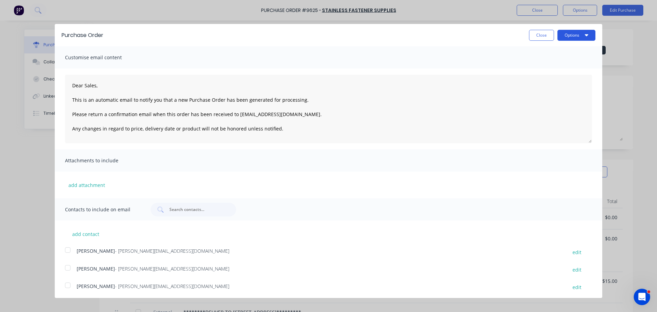
click at [574, 34] on button "Options" at bounding box center [577, 35] width 38 height 11
click at [542, 64] on div "Email" at bounding box center [563, 66] width 53 height 10
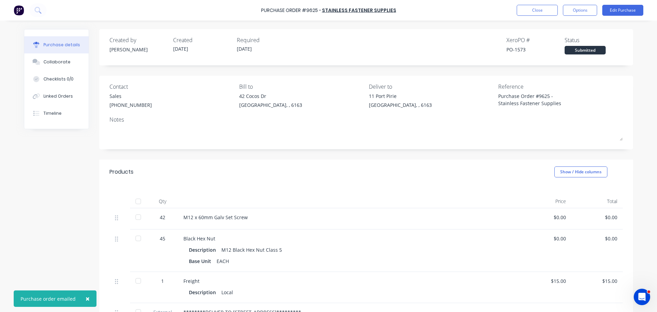
click at [88, 301] on button "×" at bounding box center [88, 298] width 18 height 16
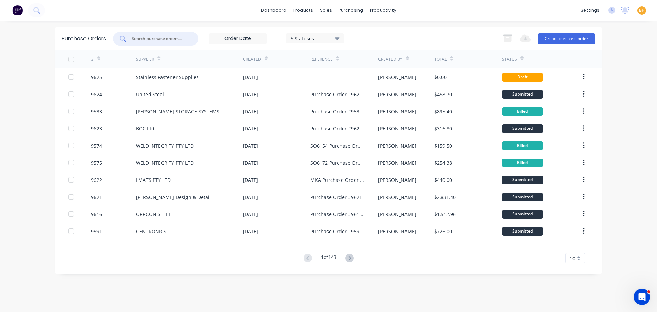
click at [159, 36] on input "text" at bounding box center [159, 38] width 57 height 7
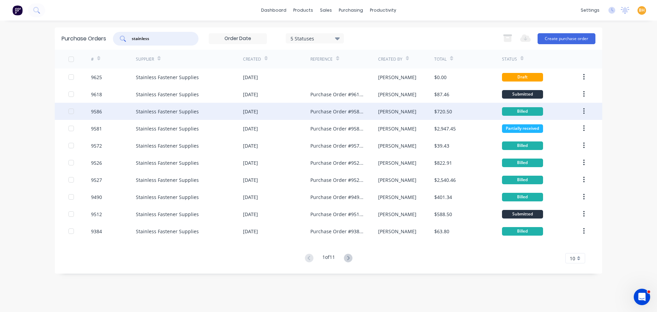
type input "stainless"
click at [175, 110] on div "Stainless Fastener Supplies" at bounding box center [167, 111] width 63 height 7
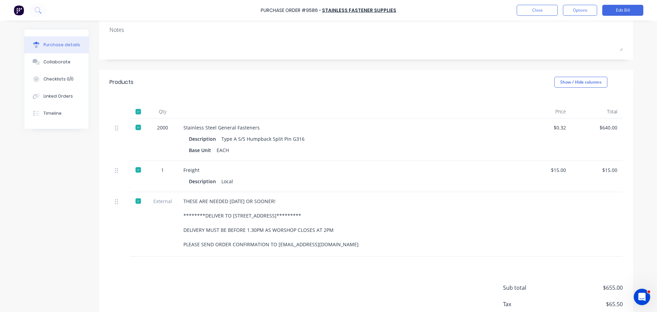
scroll to position [132, 0]
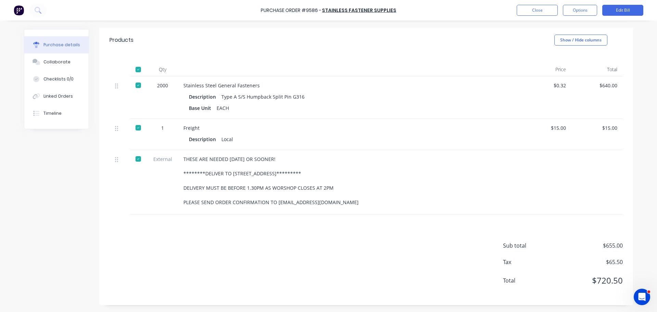
click at [178, 156] on div "THESE ARE NEEDED [DATE] OR SOONER! ********DELIVER TO [STREET_ADDRESS]*********…" at bounding box center [349, 182] width 342 height 64
click at [180, 158] on div "THESE ARE NEEDED [DATE] OR SOONER! ********DELIVER TO [STREET_ADDRESS]*********…" at bounding box center [349, 182] width 342 height 64
click at [184, 161] on div "THESE ARE NEEDED [DATE] OR SOONER! ********DELIVER TO [STREET_ADDRESS]*********…" at bounding box center [349, 180] width 331 height 50
click at [169, 186] on div "External" at bounding box center [162, 182] width 31 height 64
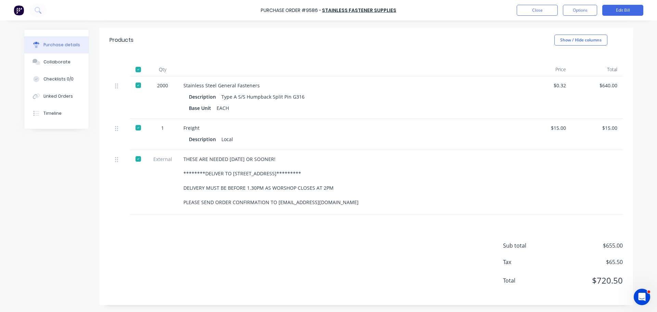
drag, startPoint x: 181, startPoint y: 158, endPoint x: 355, endPoint y: 209, distance: 180.6
click at [354, 209] on div "THESE ARE NEEDED [DATE] OR SOONER! ********DELIVER TO [STREET_ADDRESS]*********…" at bounding box center [349, 182] width 342 height 64
copy div "THESE ARE NEEDED [DATE] OR SOONER! ********DELIVER TO [STREET_ADDRESS]*********…"
